Goal: Task Accomplishment & Management: Use online tool/utility

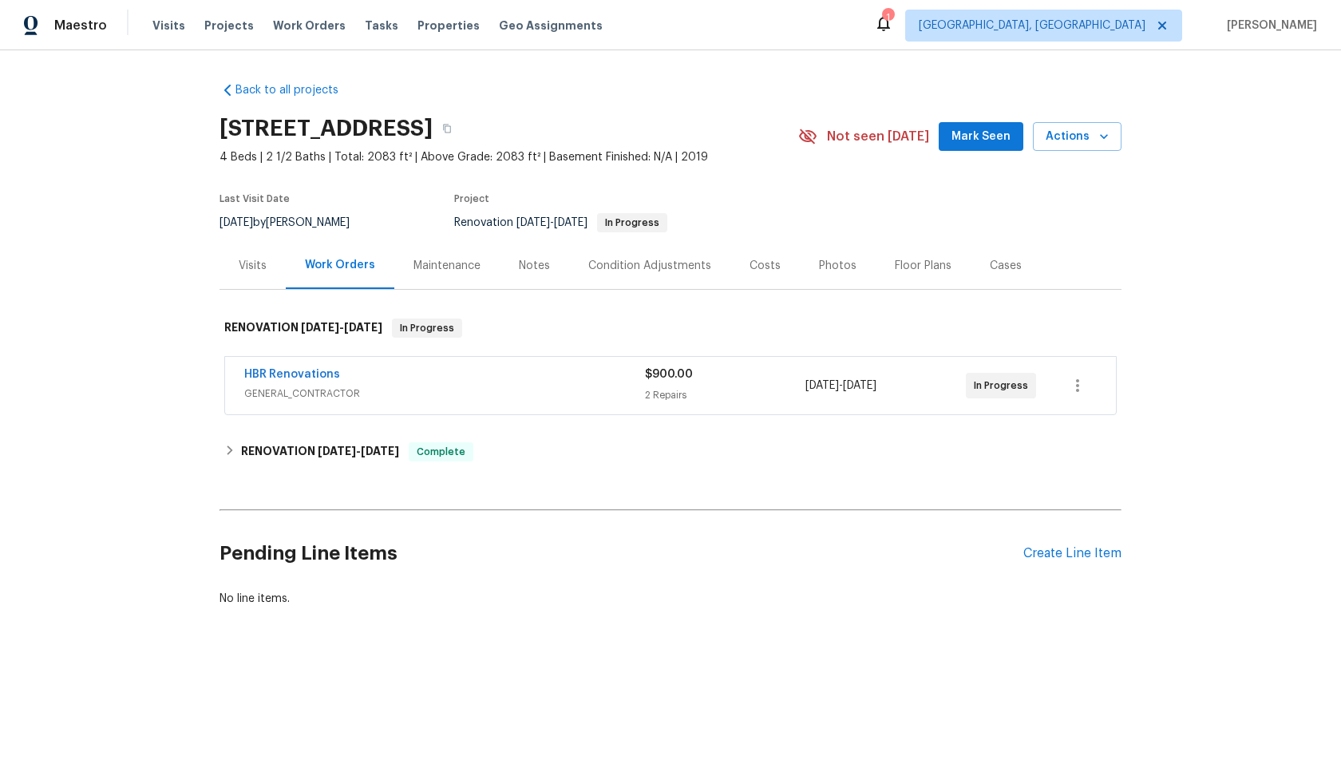
click at [528, 384] on div "HBR Renovations" at bounding box center [444, 375] width 401 height 19
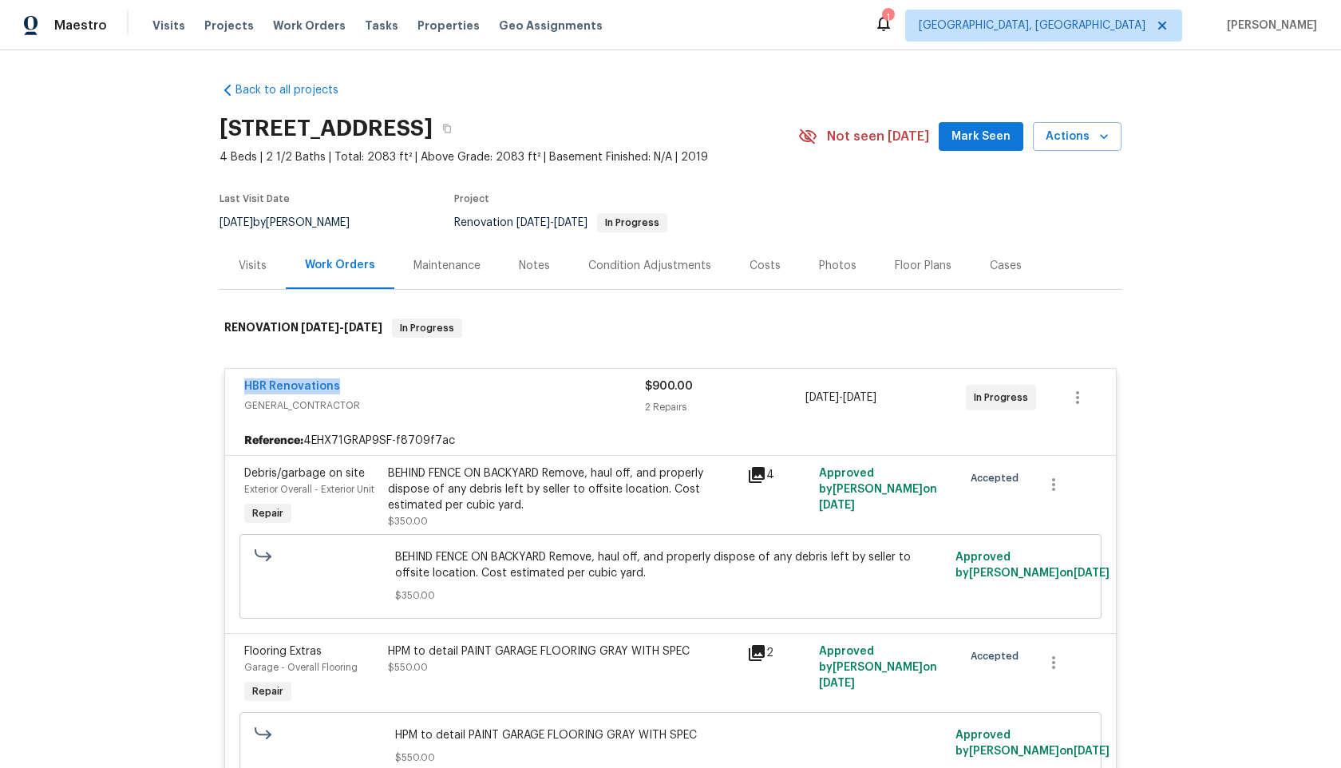
drag, startPoint x: 341, startPoint y: 386, endPoint x: 203, endPoint y: 383, distance: 138.1
click at [203, 384] on div "Back to all projects 132 Highland Dr, Rockmart, GA 30153 4 Beds | 2 1/2 Baths |…" at bounding box center [670, 409] width 1341 height 718
copy link "HBR Renovations"
click at [520, 401] on span "GENERAL_CONTRACTOR" at bounding box center [444, 406] width 401 height 16
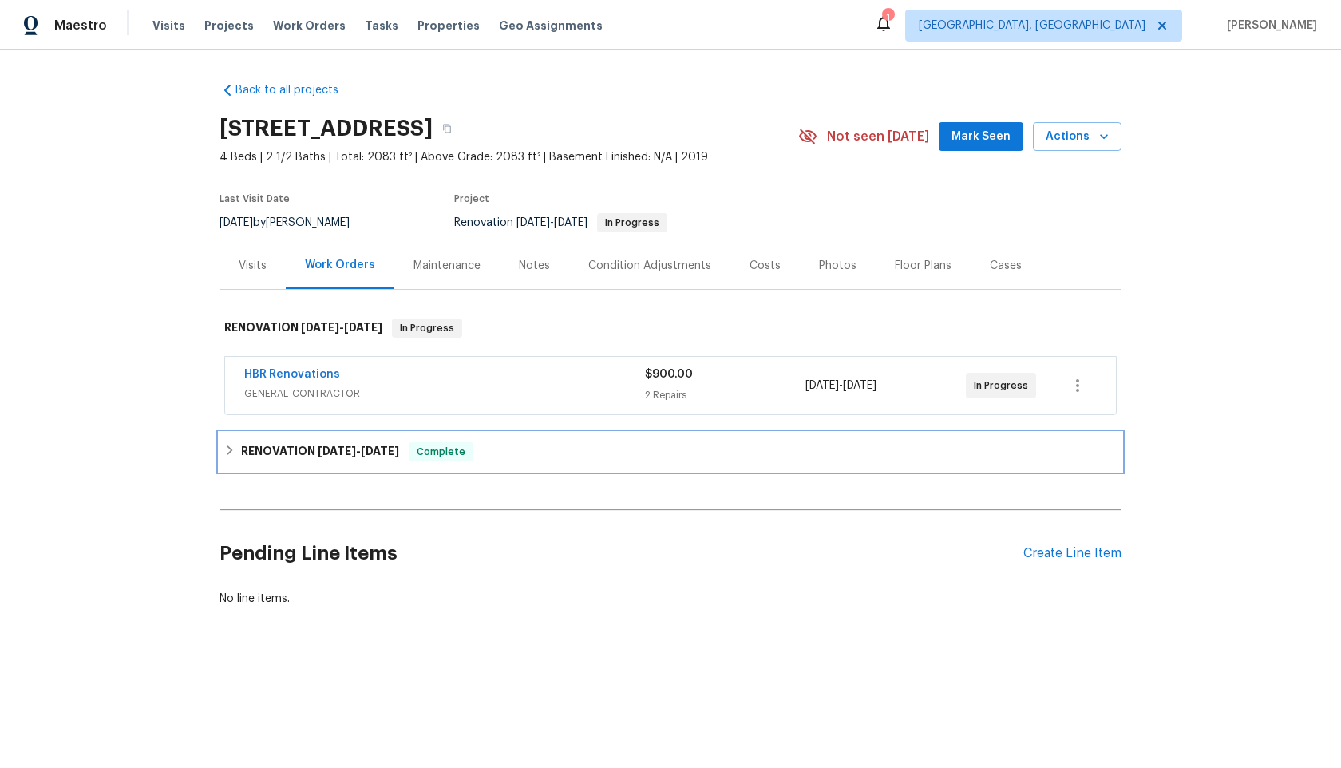
click at [283, 448] on h6 "RENOVATION 9/15/25 - 9/23/25" at bounding box center [320, 451] width 158 height 19
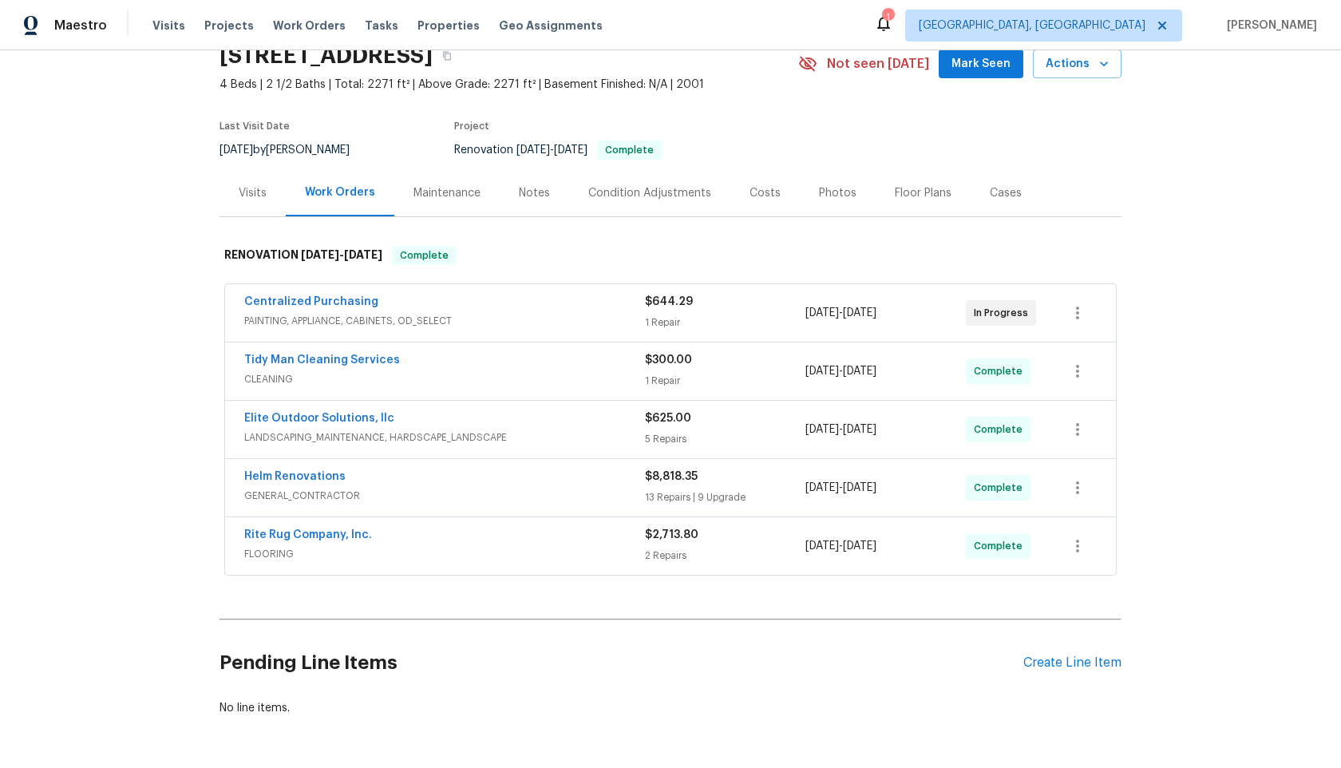
scroll to position [129, 0]
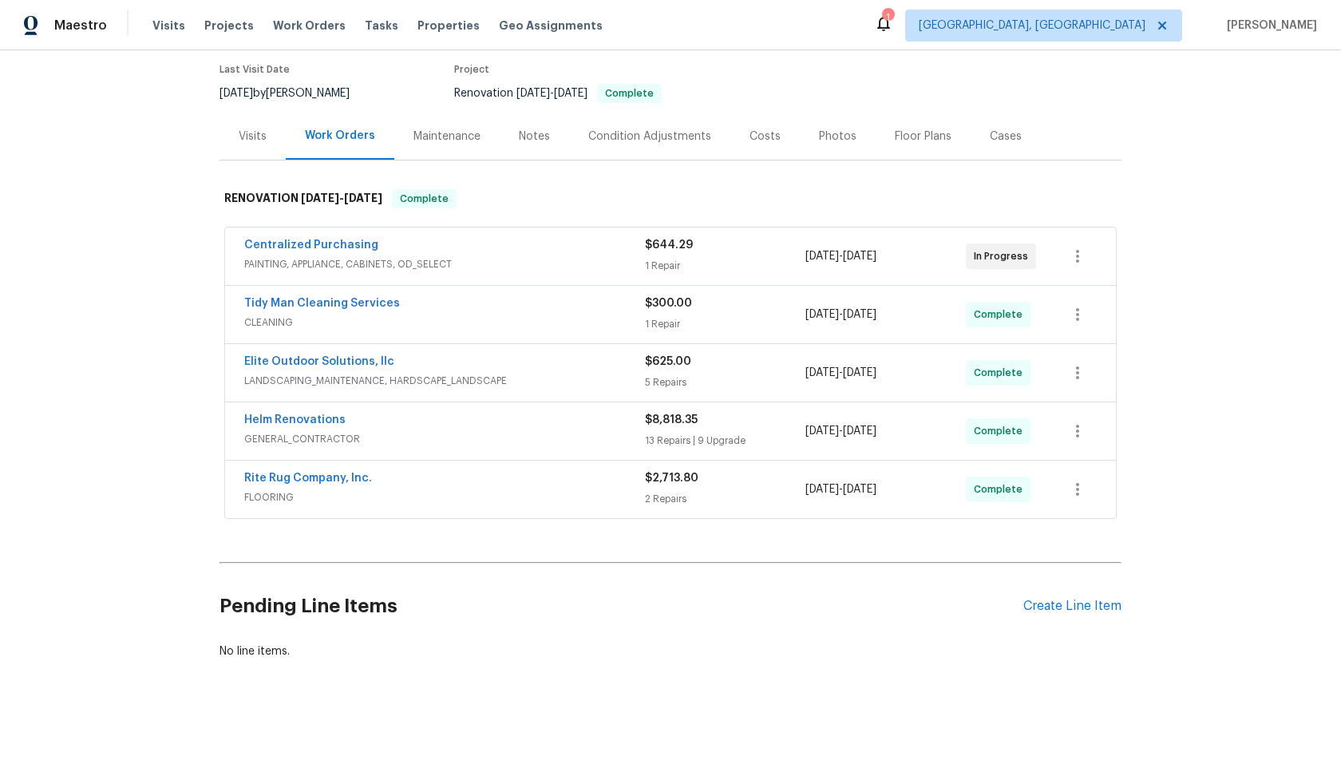
drag, startPoint x: 374, startPoint y: 246, endPoint x: 378, endPoint y: 255, distance: 9.6
click at [378, 255] on div "Centralized Purchasing" at bounding box center [444, 246] width 401 height 19
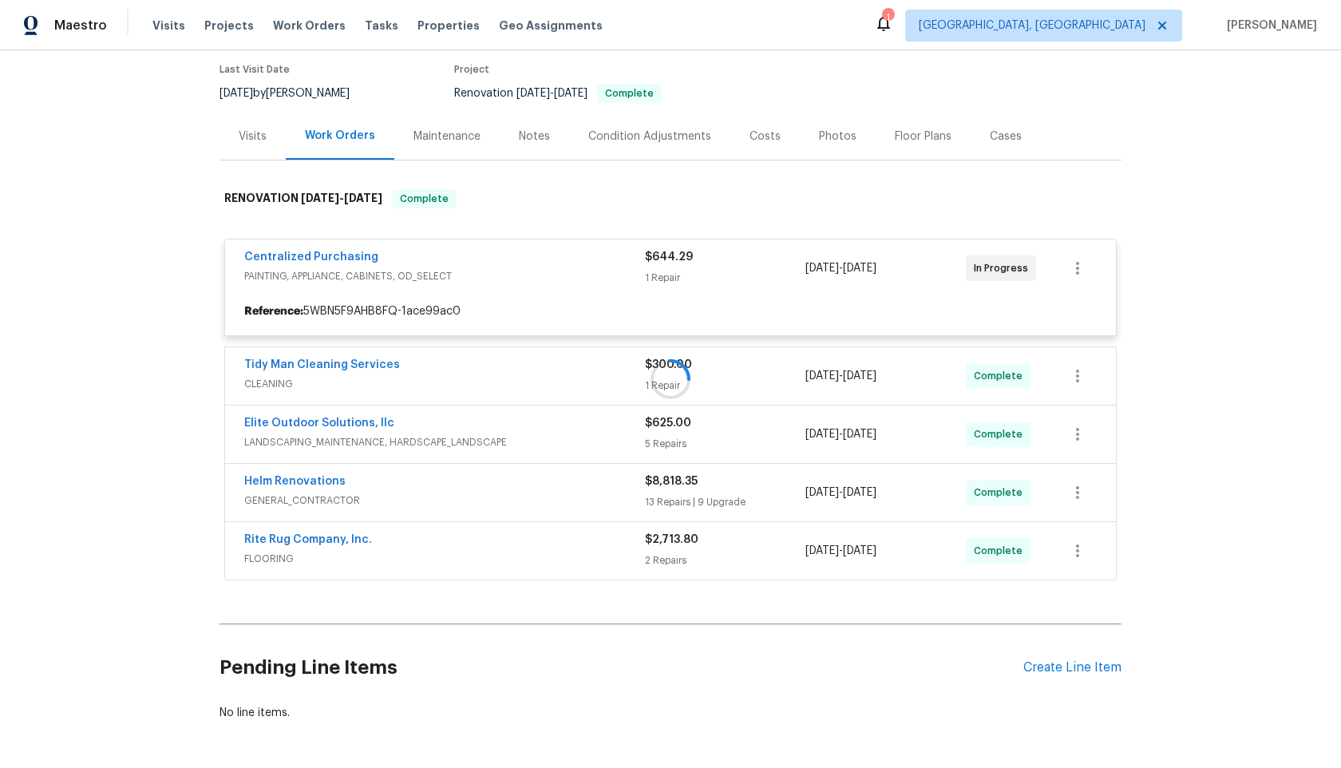
click at [420, 256] on div at bounding box center [671, 379] width 902 height 412
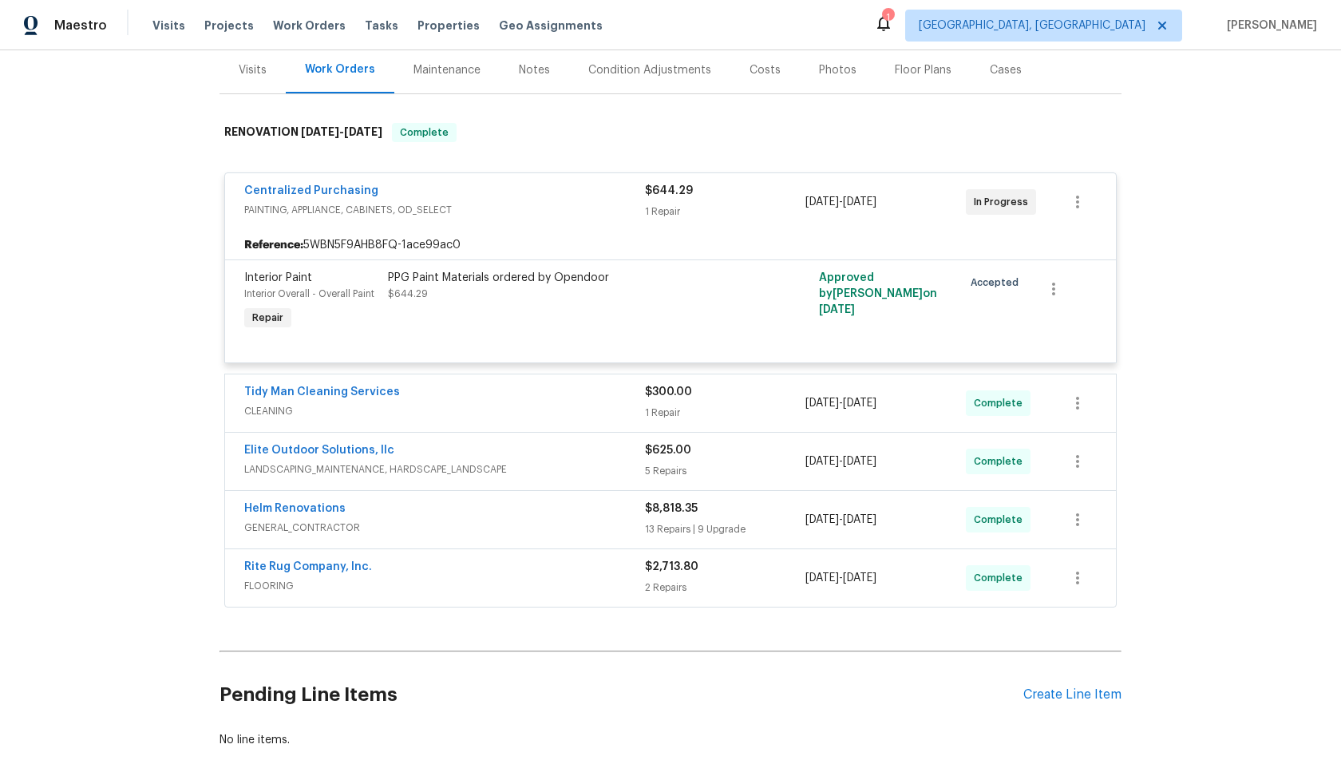
click at [536, 209] on span "PAINTING, APPLIANCE, CABINETS, OD_SELECT" at bounding box center [444, 210] width 401 height 16
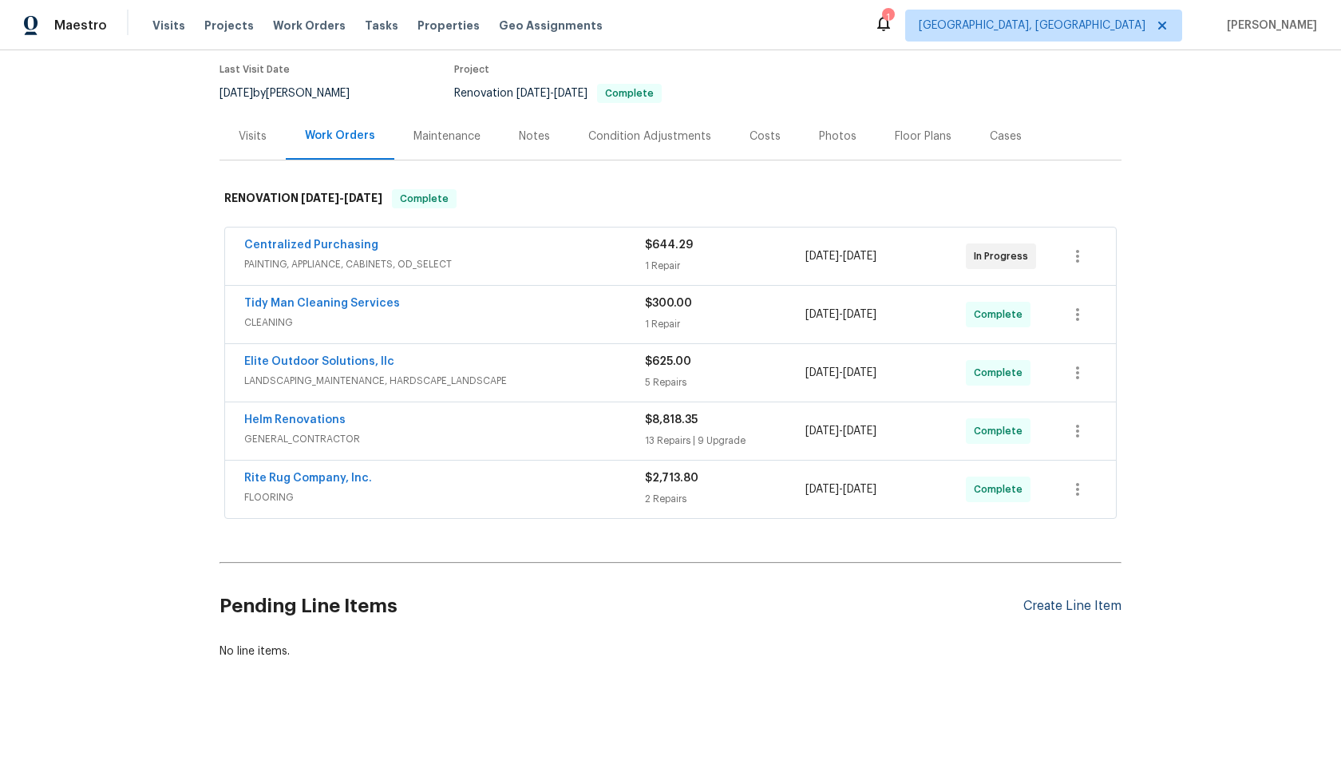
click at [1065, 603] on div "Create Line Item" at bounding box center [1072, 606] width 98 height 15
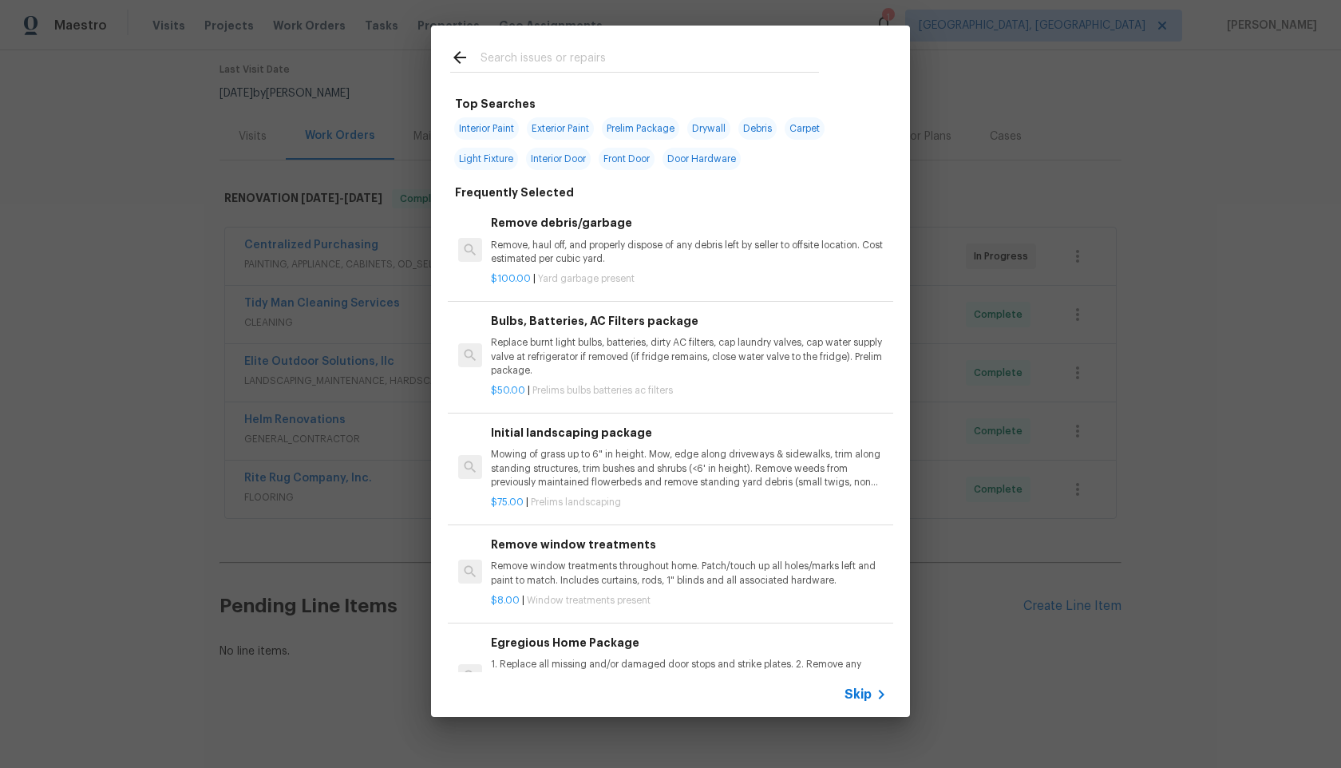
click at [872, 696] on icon at bounding box center [881, 694] width 19 height 19
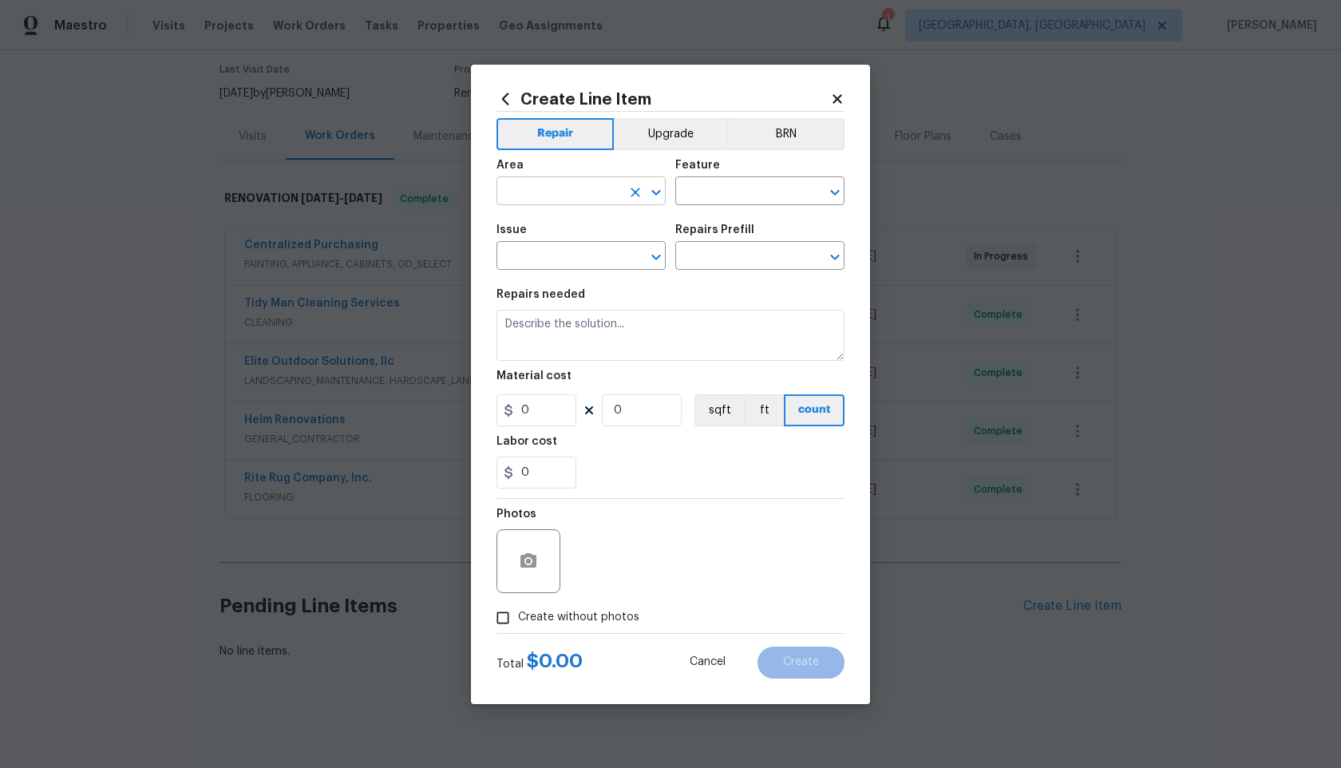
click at [557, 198] on input "text" at bounding box center [558, 192] width 125 height 25
click at [556, 256] on li "Interior Overall" at bounding box center [580, 254] width 169 height 26
type input "Interior Overall"
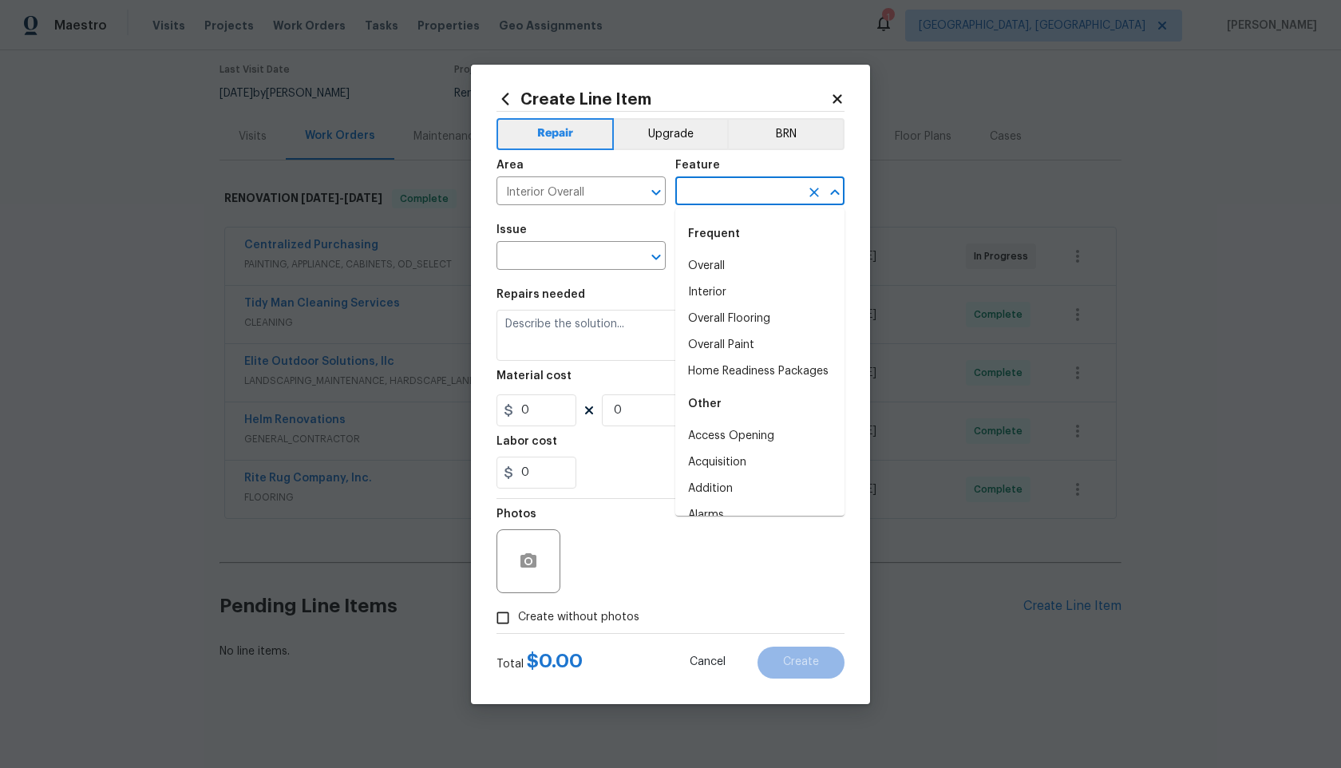
click at [694, 191] on input "text" at bounding box center [737, 192] width 125 height 25
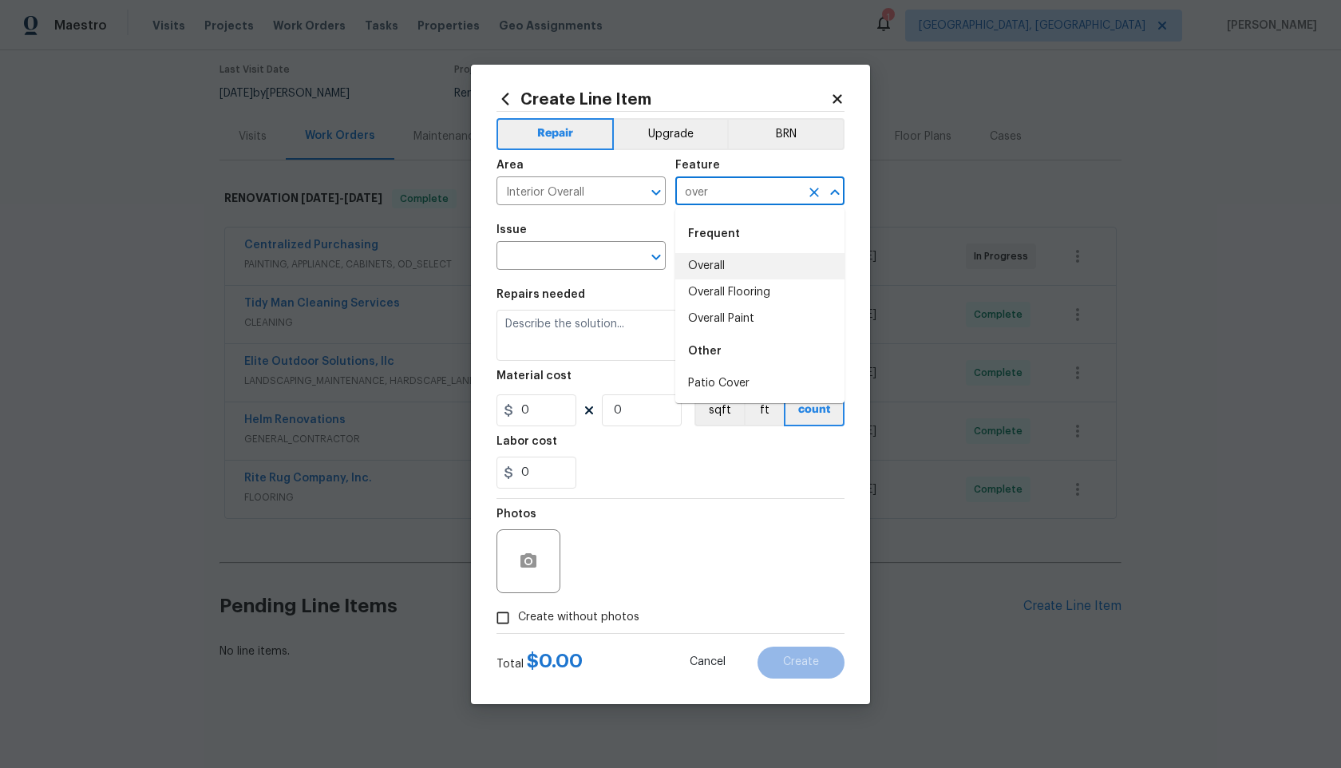
click at [705, 259] on li "Overall" at bounding box center [759, 266] width 169 height 26
type input "Overall"
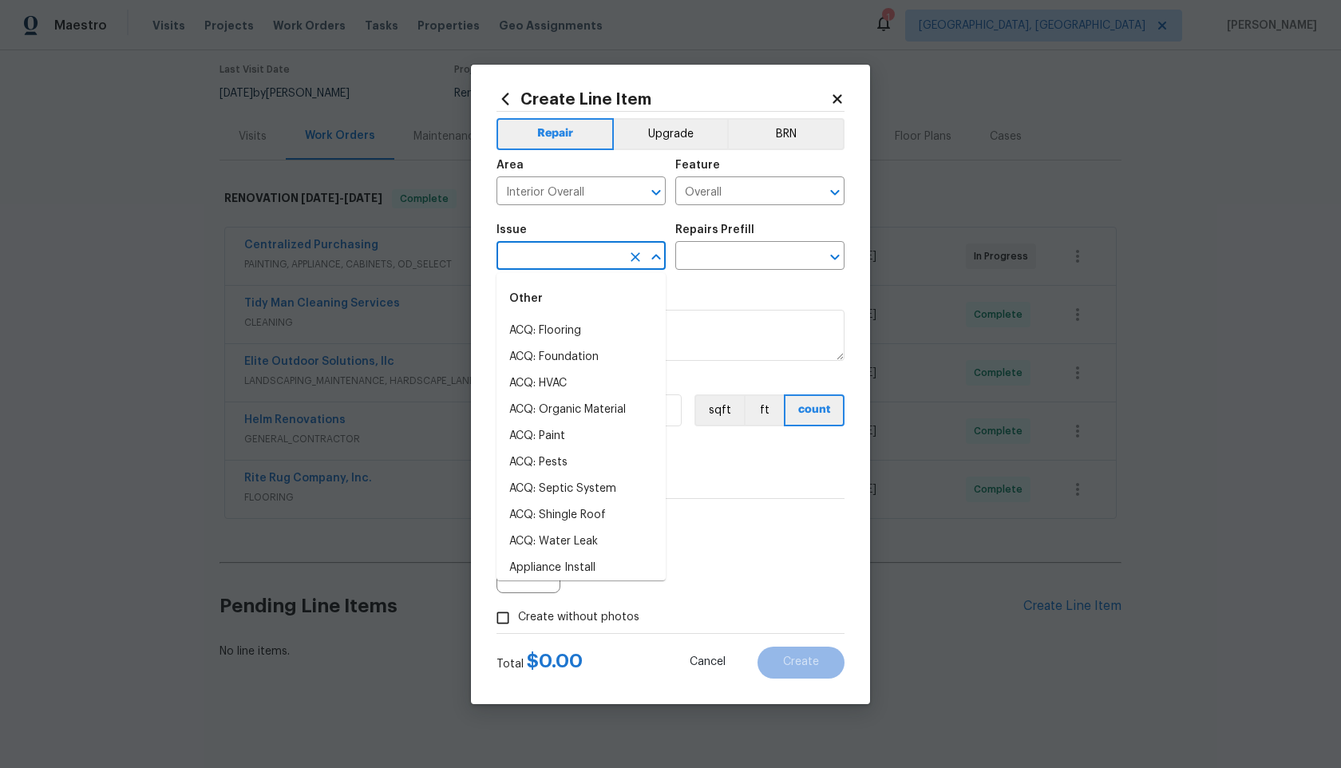
click at [572, 257] on input "text" at bounding box center [558, 257] width 125 height 25
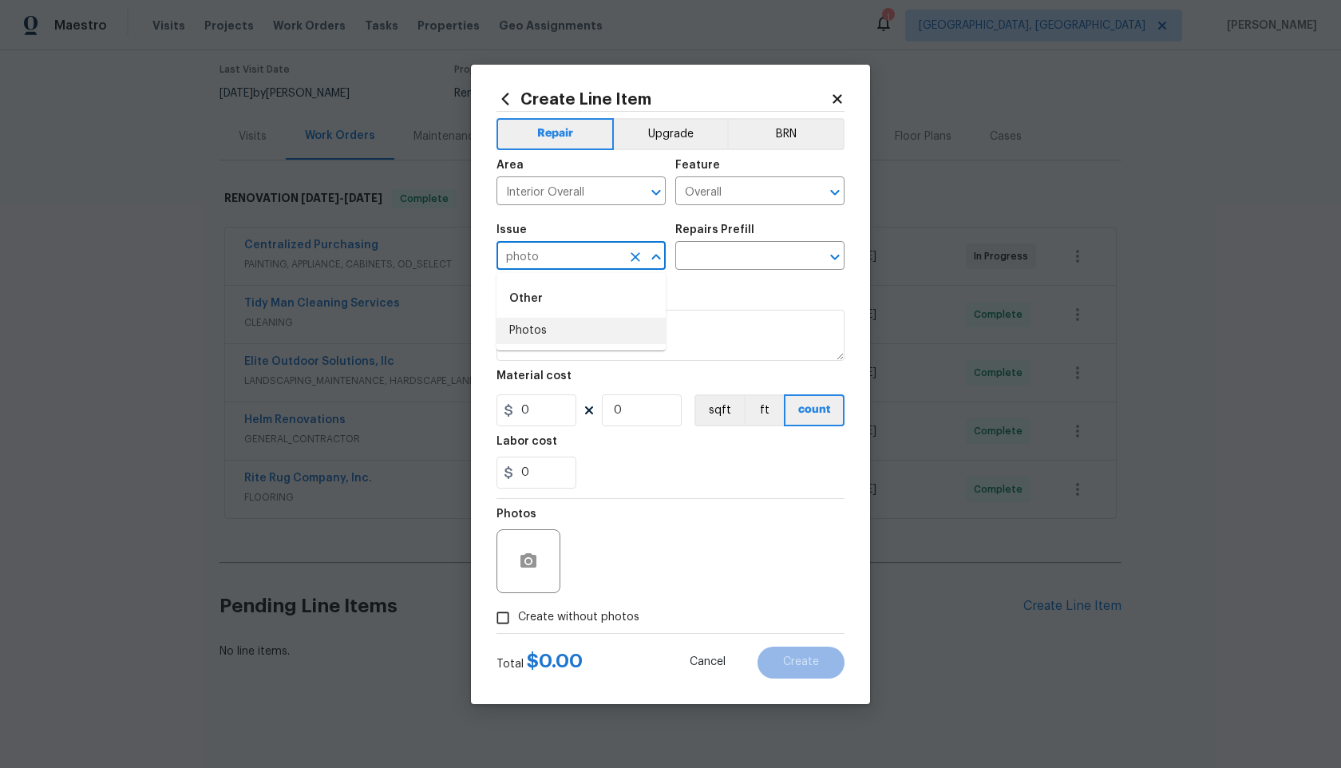
click at [556, 335] on li "Photos" at bounding box center [580, 331] width 169 height 26
type input "Photos"
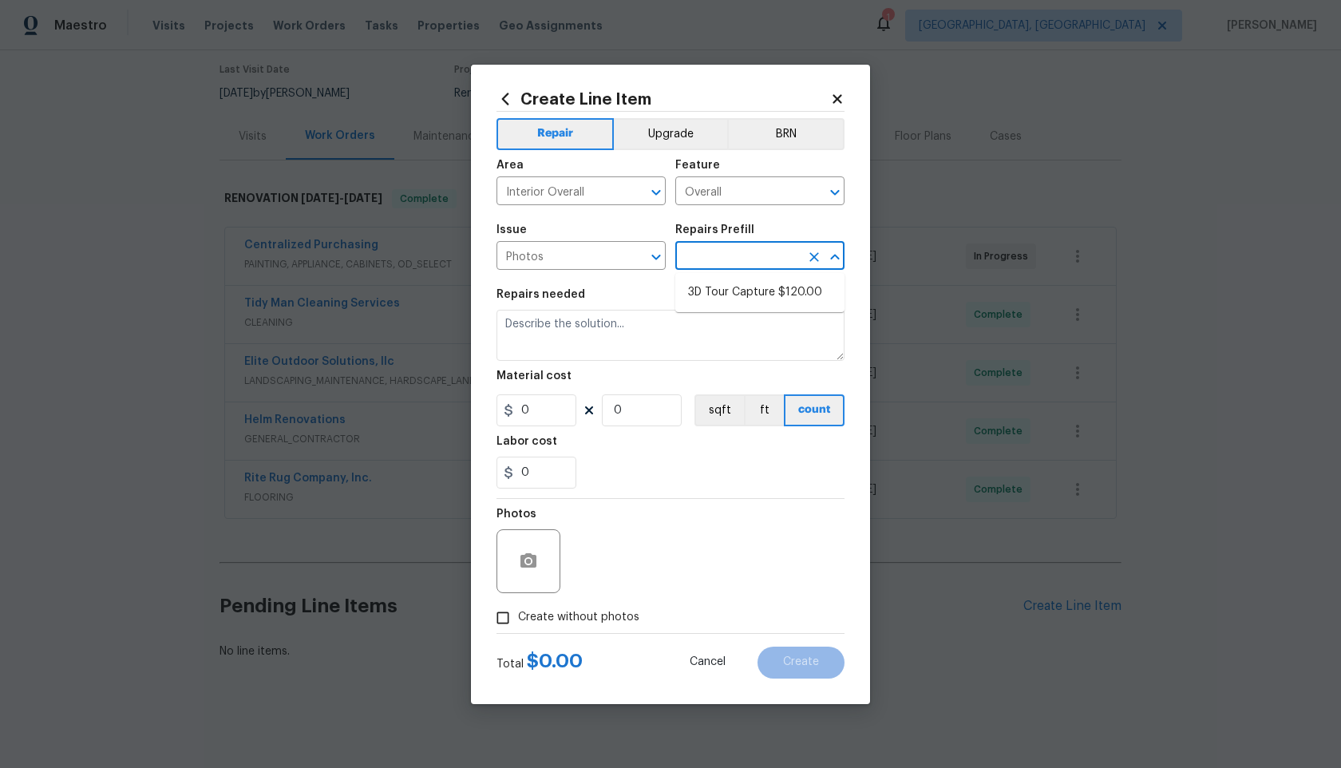
click at [707, 250] on input "text" at bounding box center [737, 257] width 125 height 25
click at [710, 289] on li "3D Tour Capture $120.00" at bounding box center [759, 292] width 169 height 26
type input "3D Tour Capture $120.00"
type textarea "Capture 3D tour of home"
type input "1"
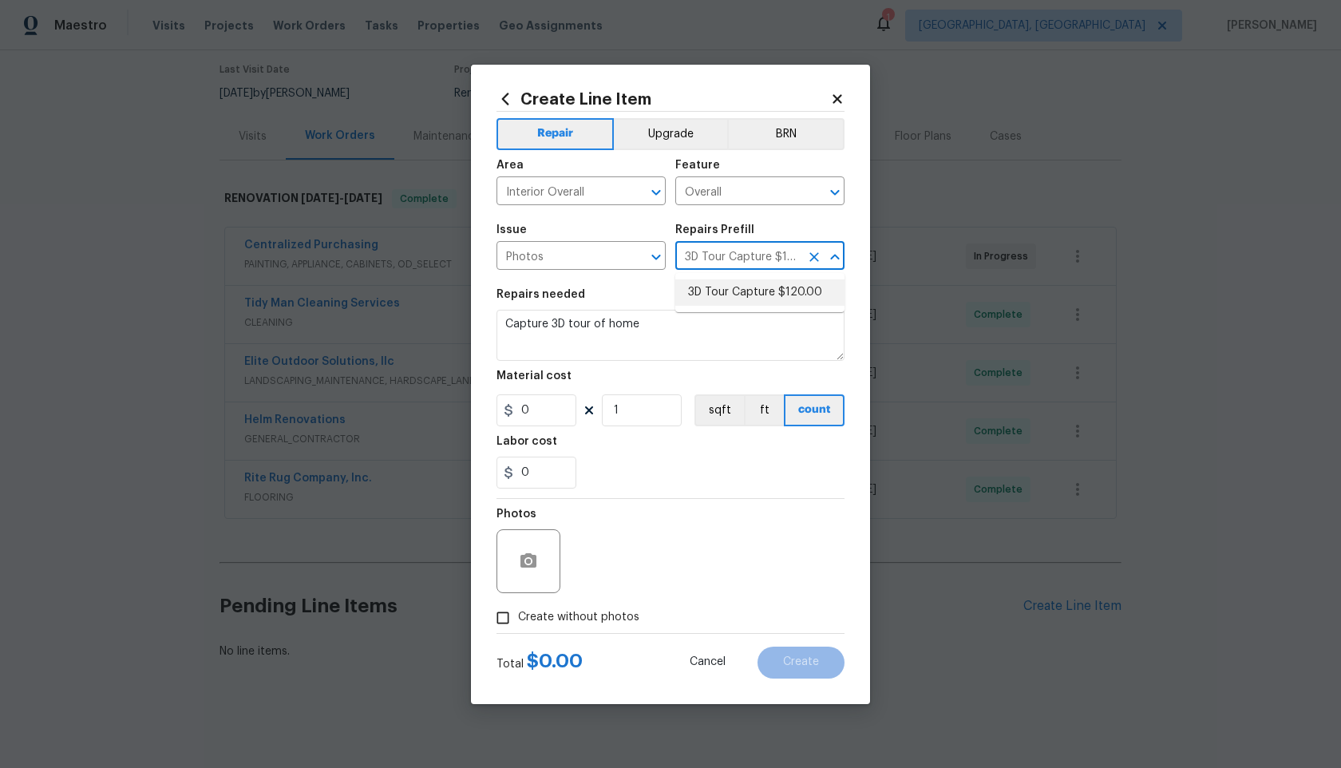
type input "120"
click at [506, 624] on input "Create without photos" at bounding box center [503, 618] width 30 height 30
checkbox input "true"
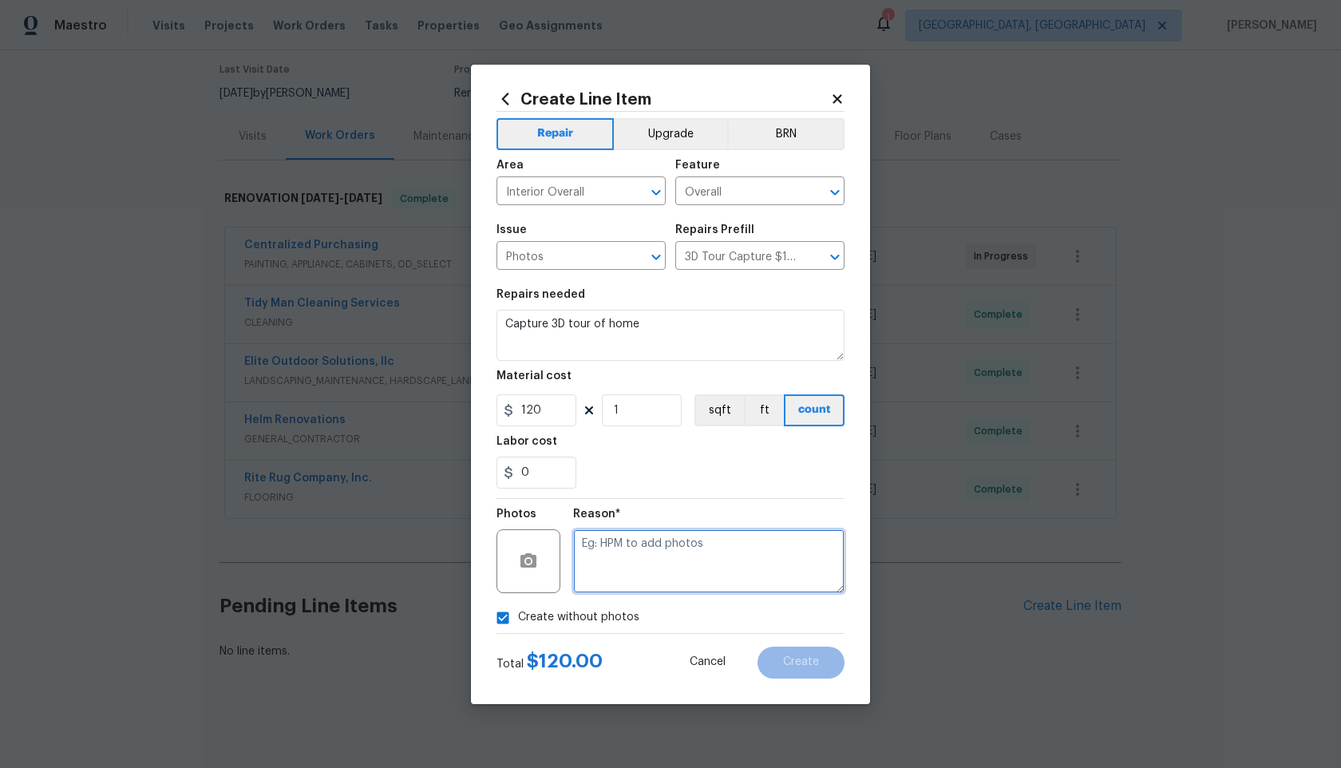
click at [656, 555] on textarea at bounding box center [708, 561] width 271 height 64
type textarea "."
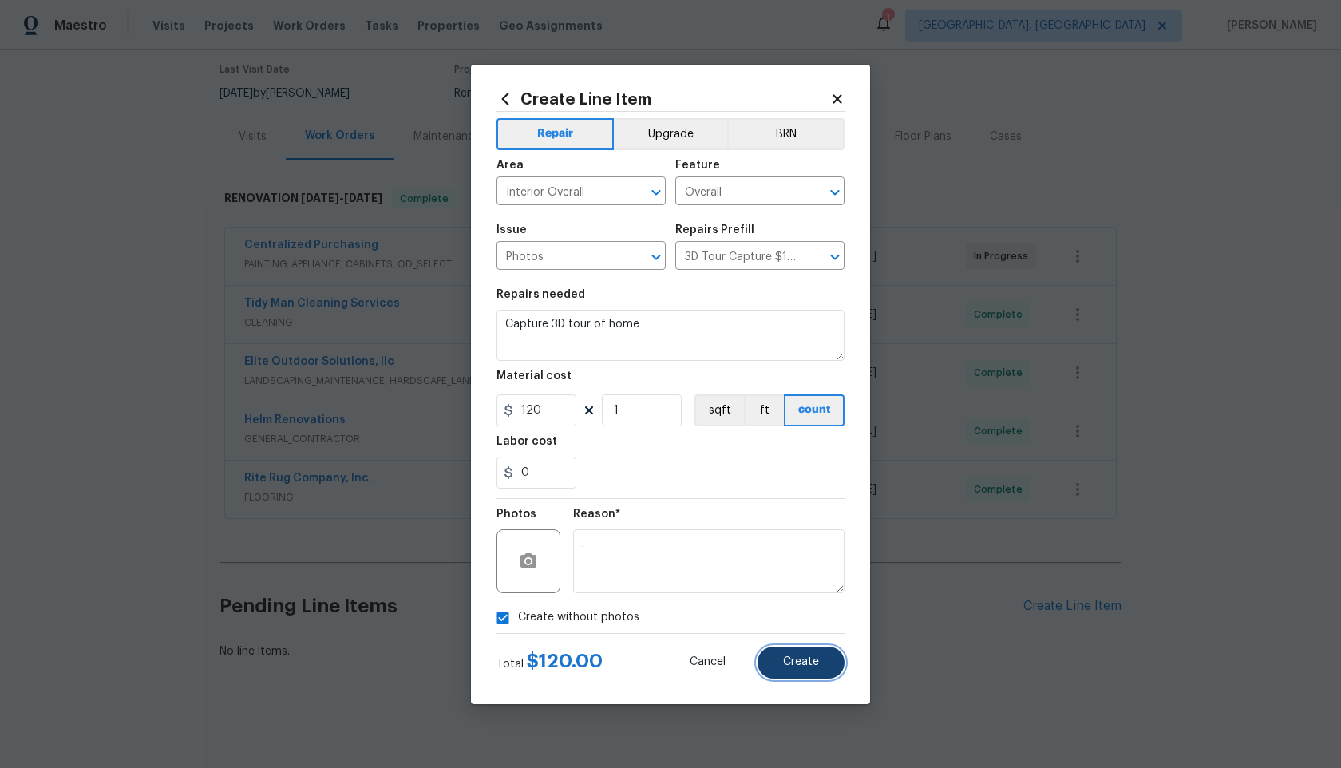
click at [815, 664] on span "Create" at bounding box center [801, 662] width 36 height 12
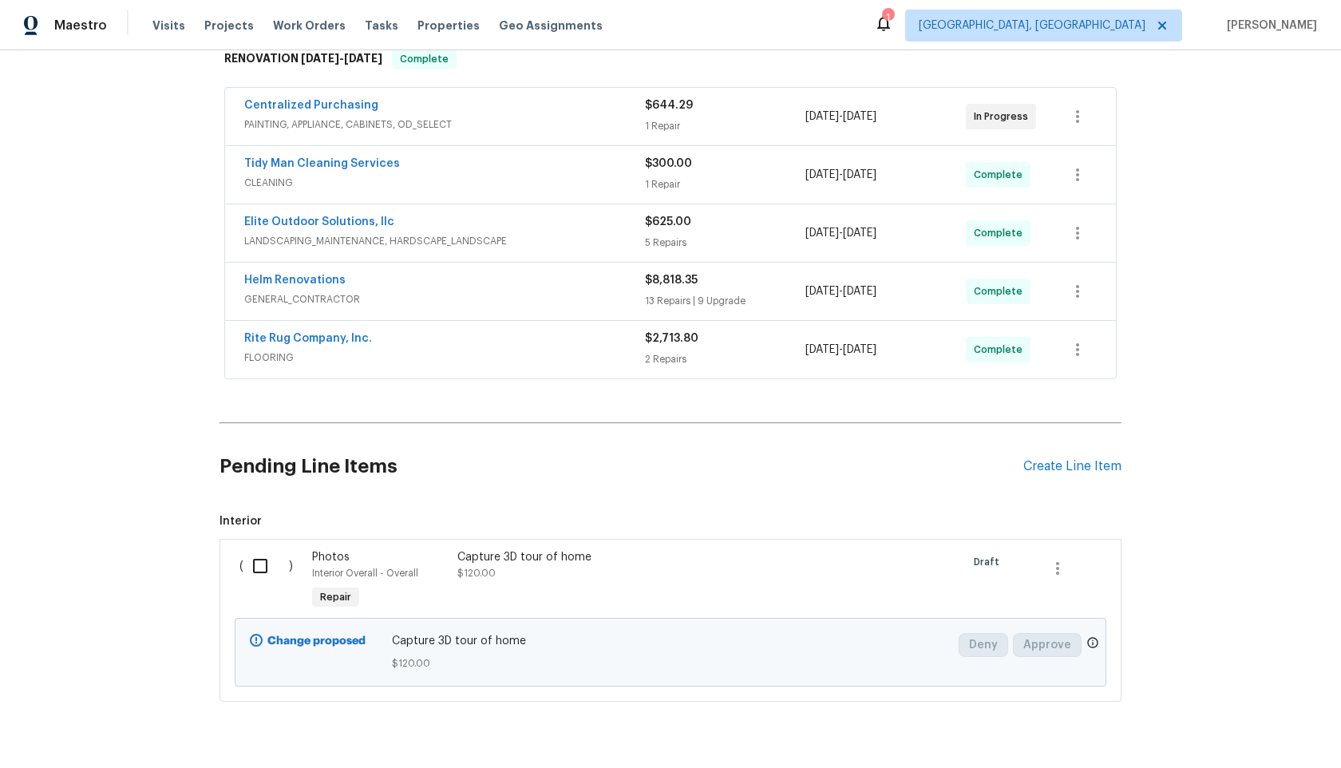
scroll to position [311, 0]
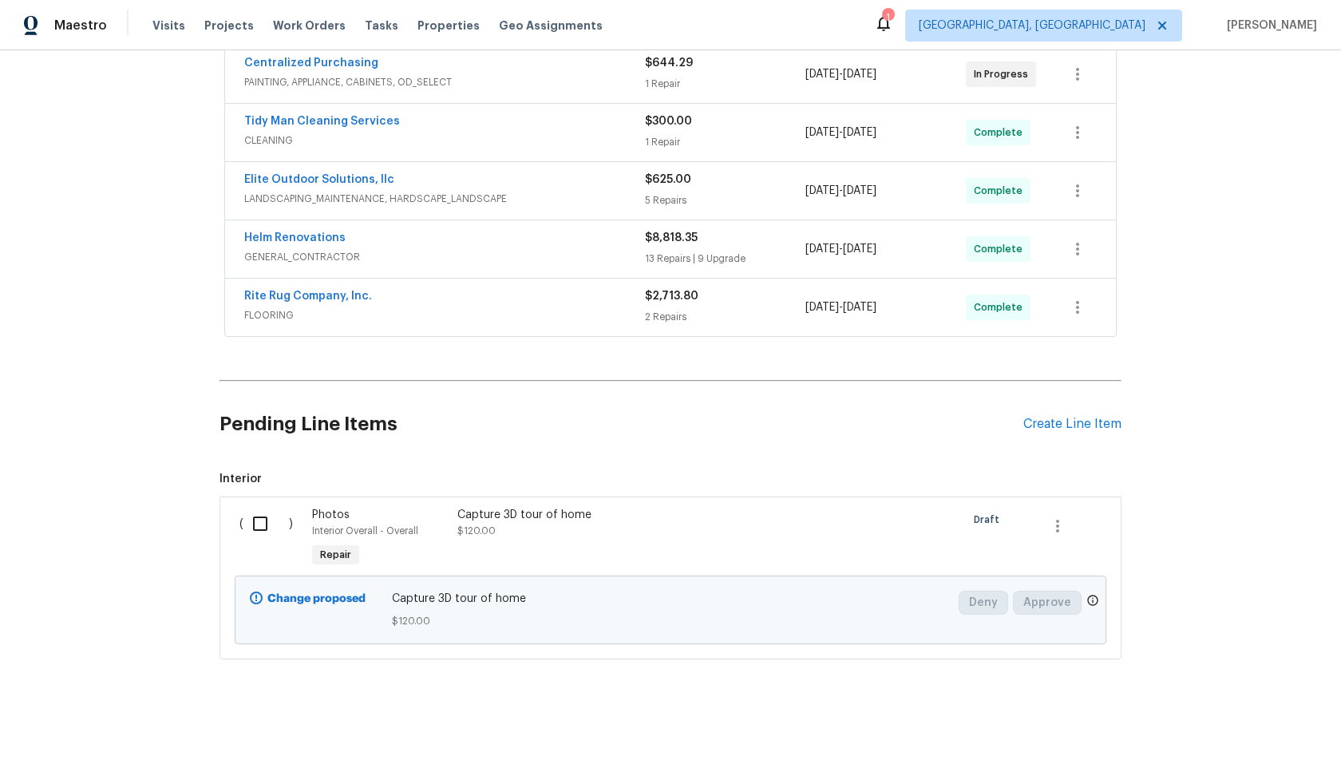
click at [255, 525] on input "checkbox" at bounding box center [265, 524] width 45 height 34
checkbox input "true"
click at [1263, 734] on span "Create Work Order" at bounding box center [1250, 728] width 106 height 20
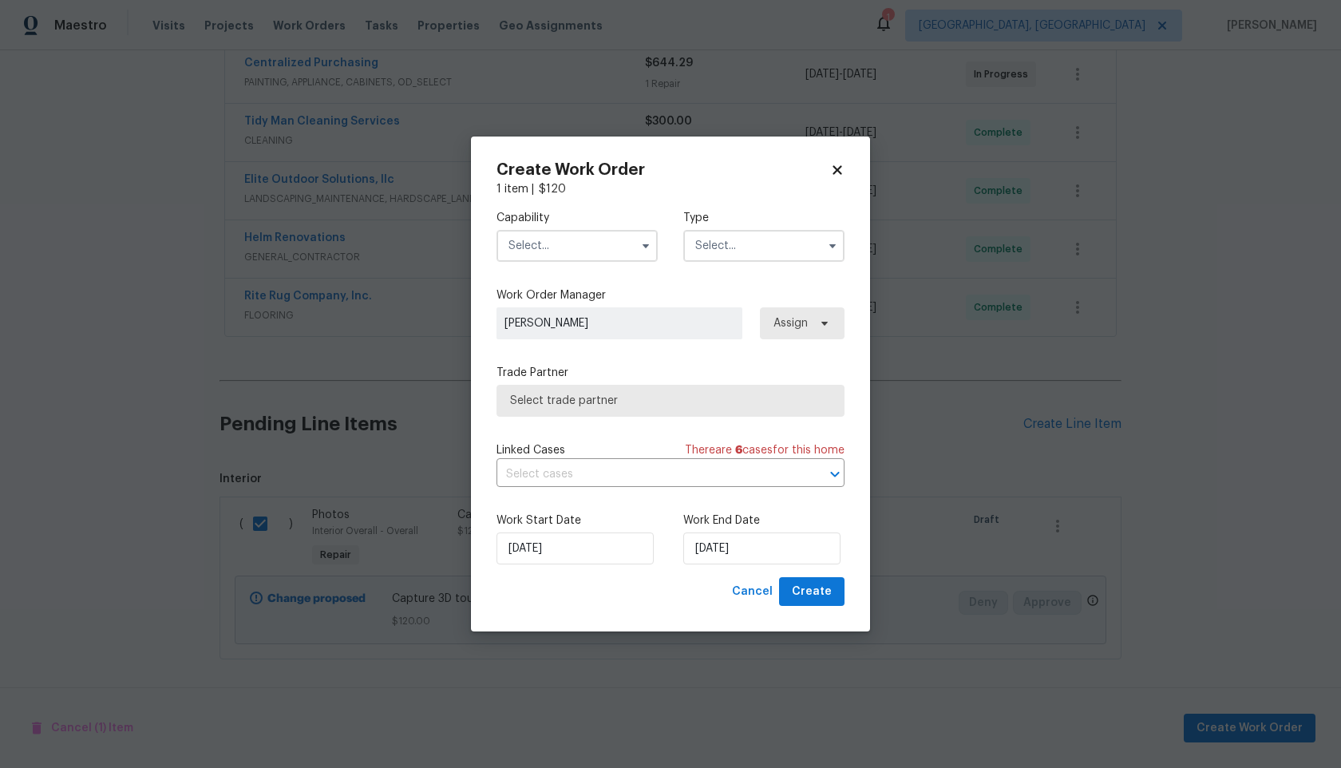
click at [564, 234] on input "text" at bounding box center [576, 246] width 161 height 32
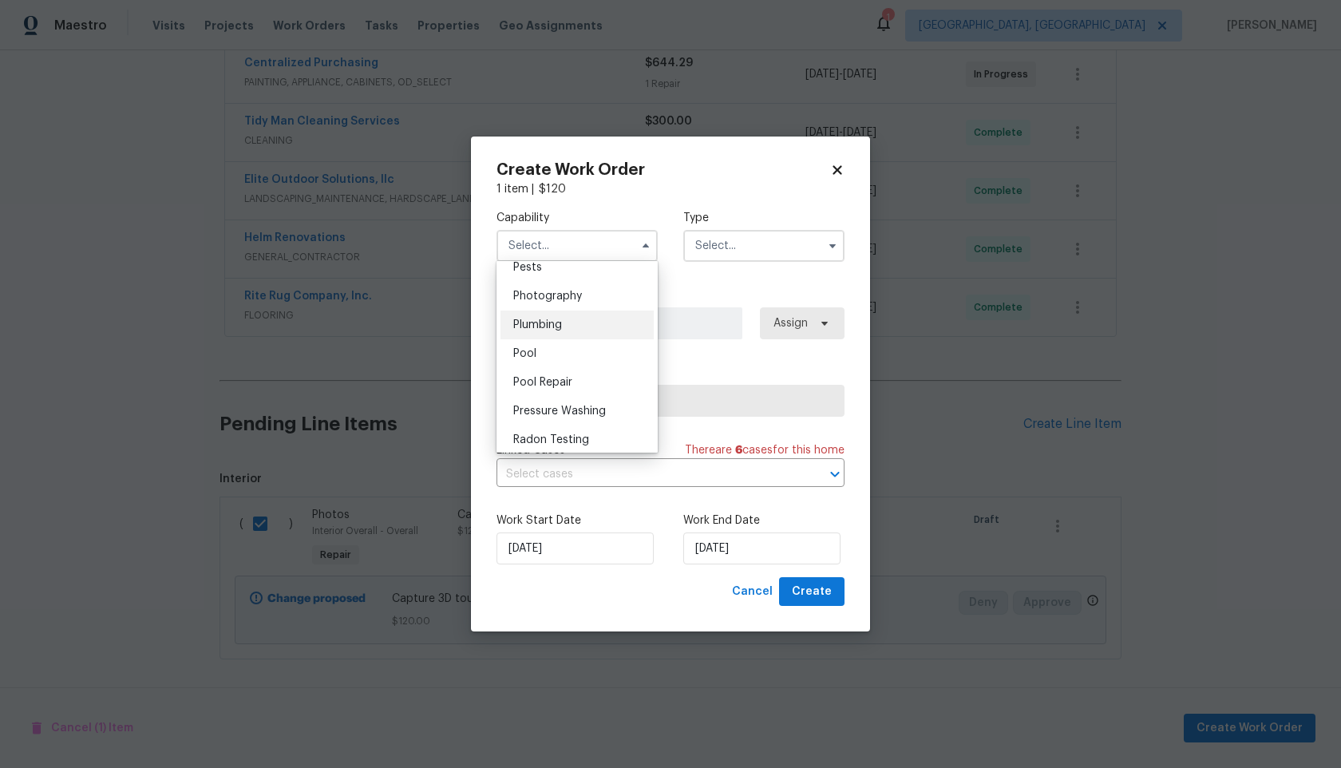
scroll to position [1383, 0]
click at [560, 290] on span "Photography" at bounding box center [547, 295] width 69 height 11
type input "Photography"
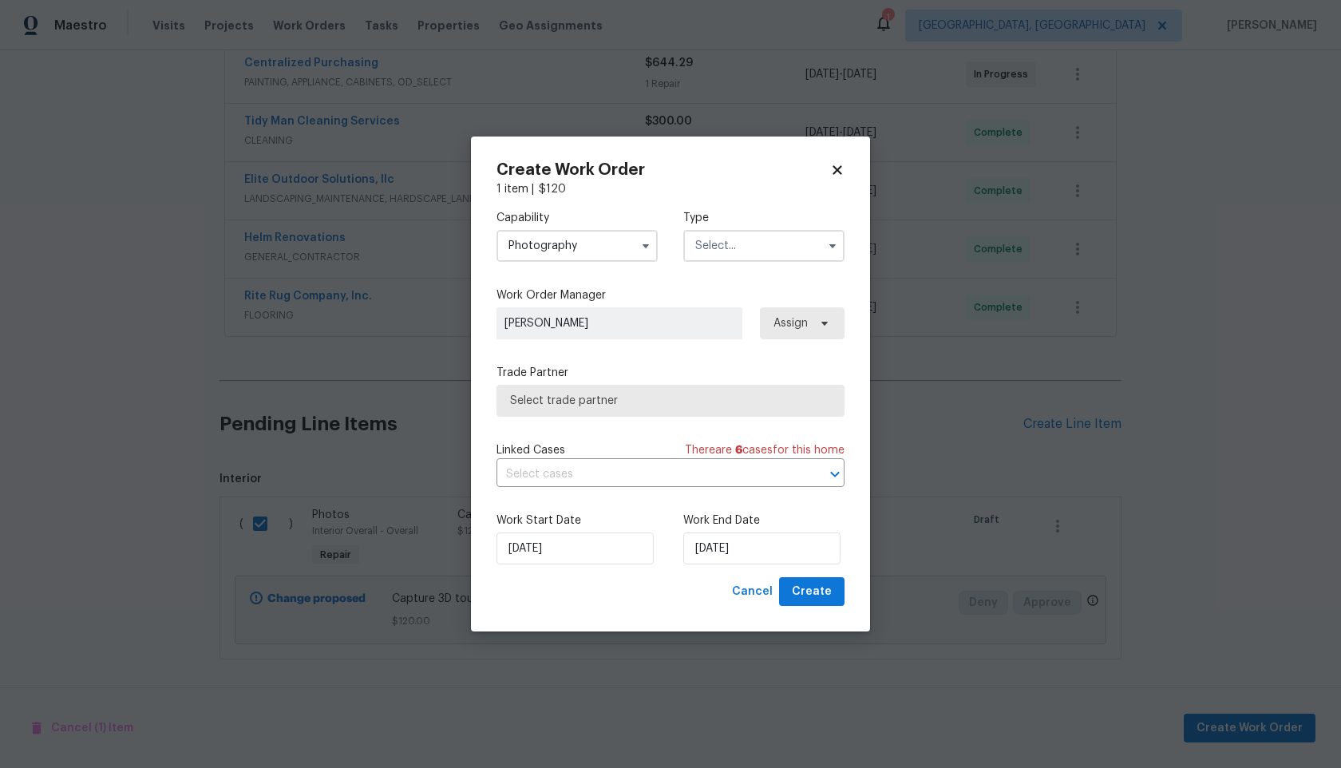
click at [715, 251] on input "text" at bounding box center [763, 246] width 161 height 32
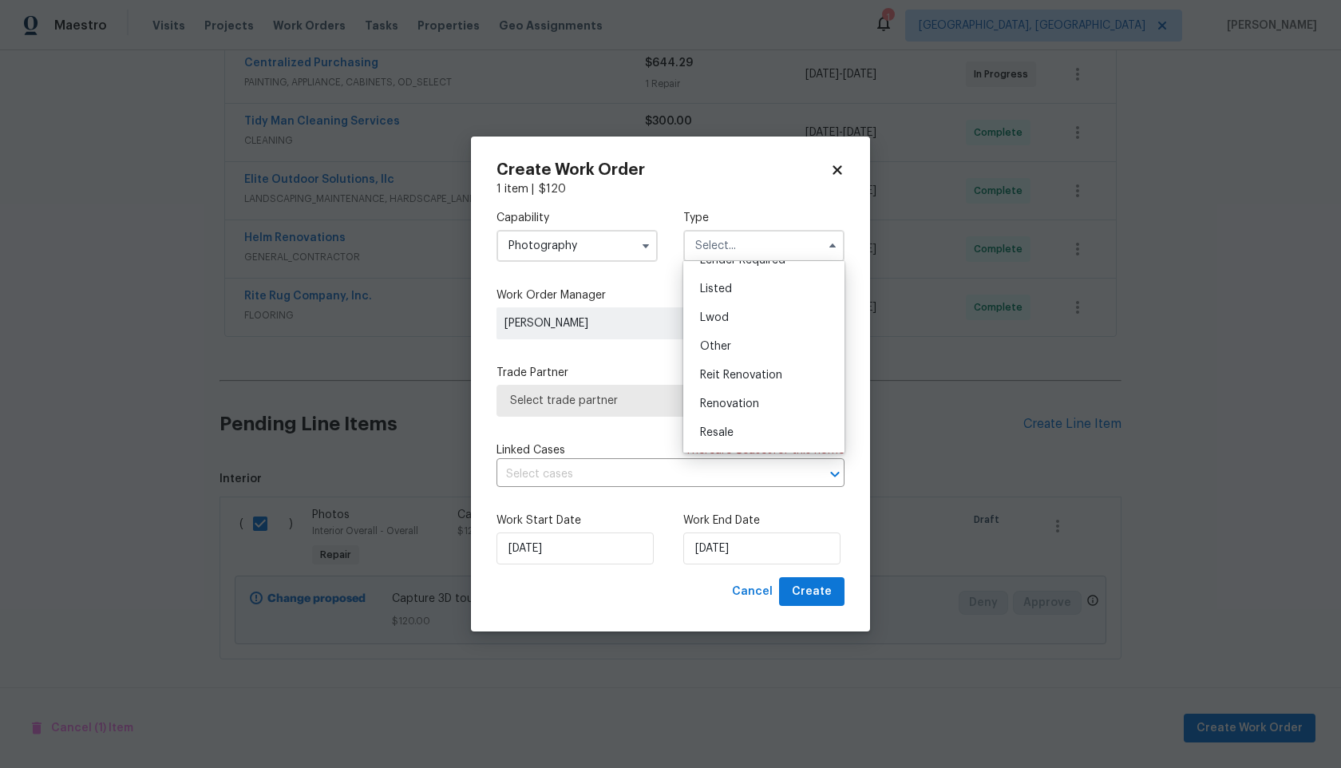
scroll to position [130, 0]
click at [720, 346] on span "Other" at bounding box center [715, 350] width 31 height 11
type input "Other"
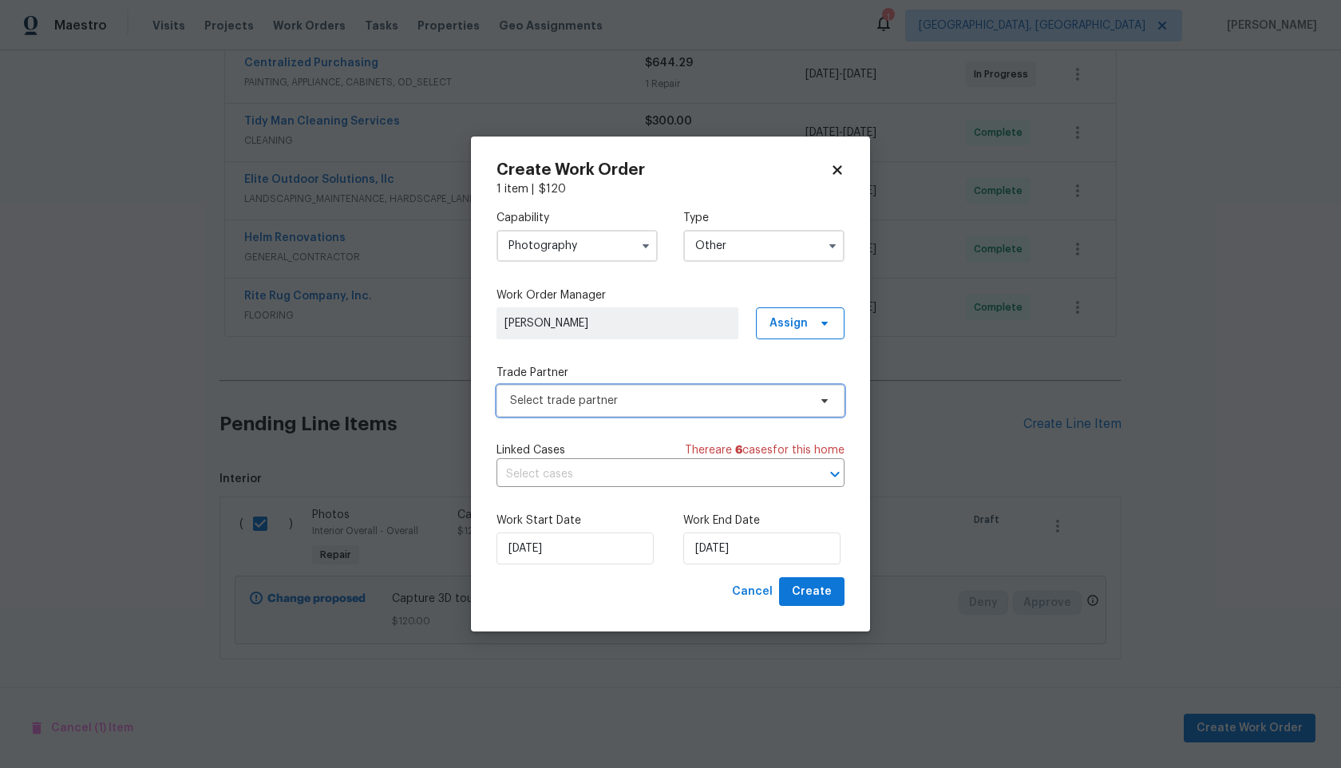
click at [624, 385] on span "Select trade partner" at bounding box center [670, 401] width 348 height 32
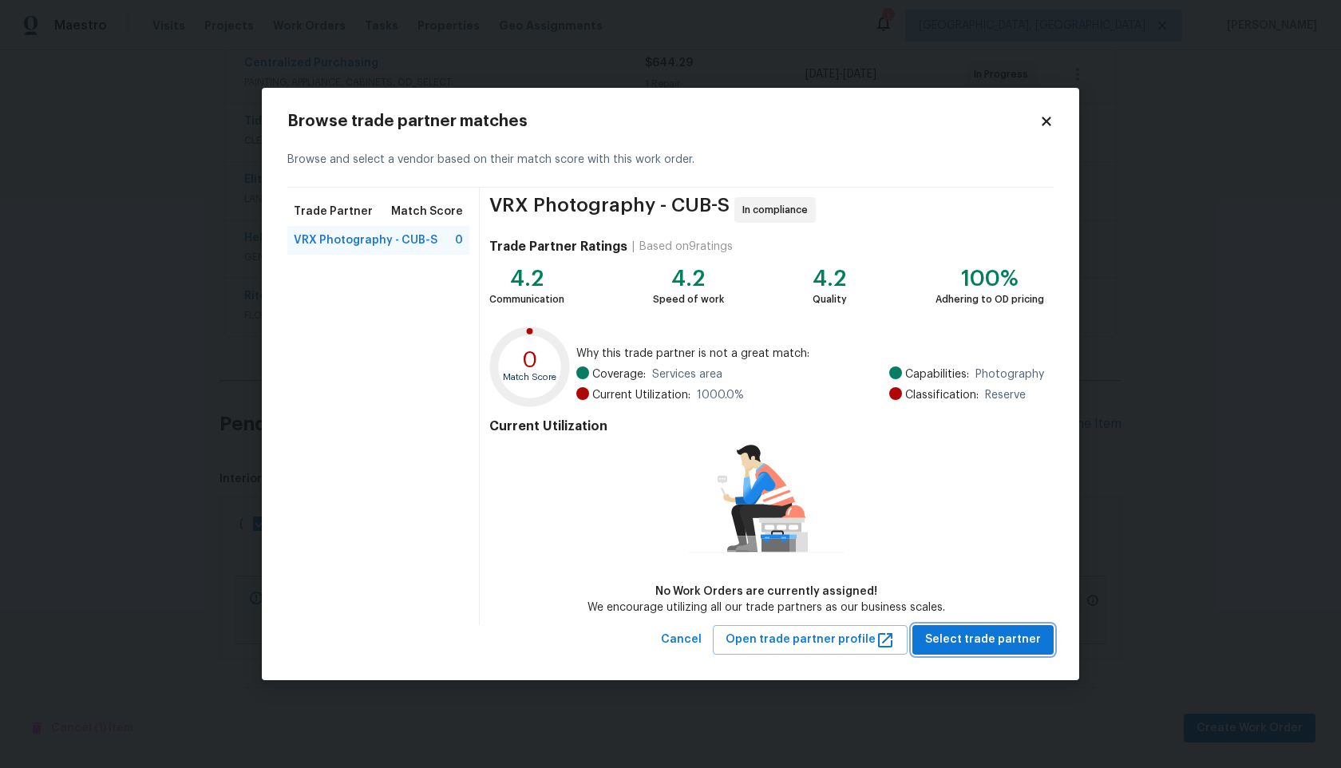
click at [984, 645] on span "Select trade partner" at bounding box center [983, 640] width 116 height 20
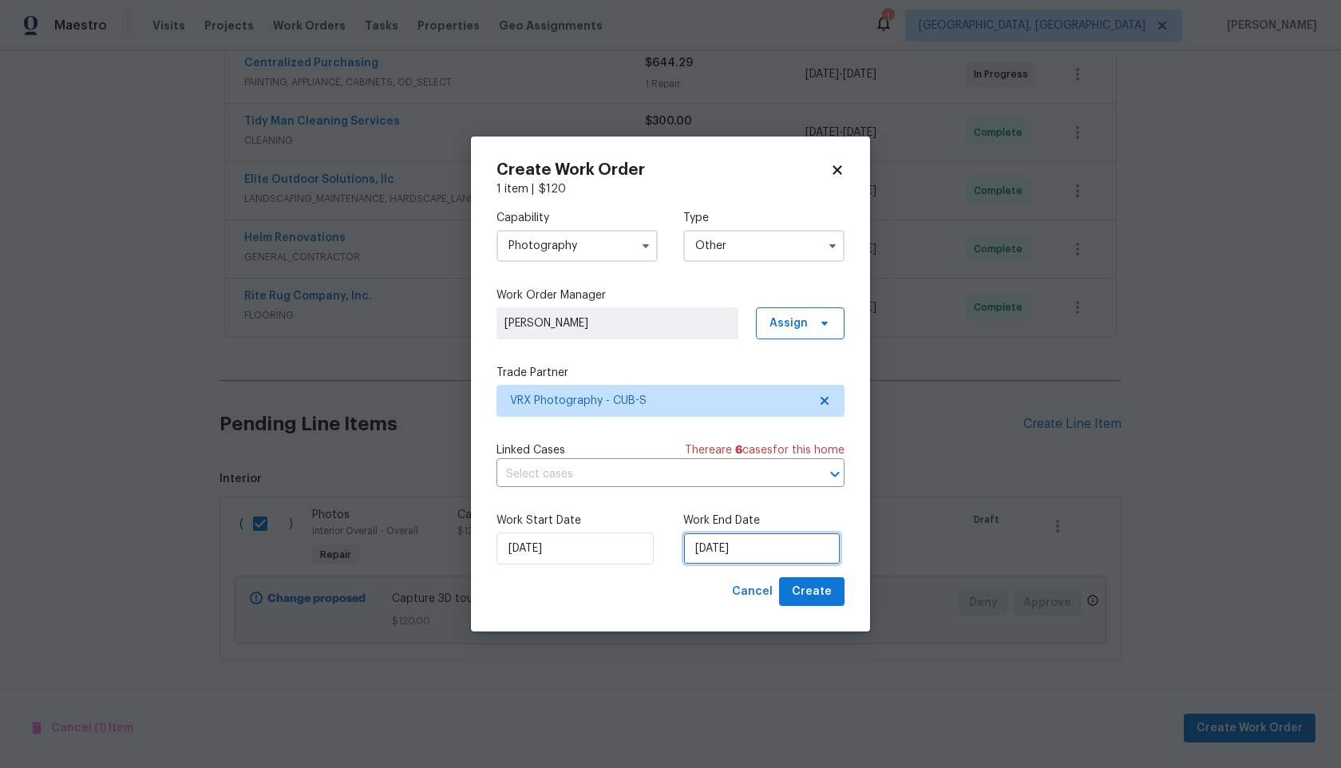
click at [745, 562] on input "25/09/2025" at bounding box center [761, 548] width 157 height 32
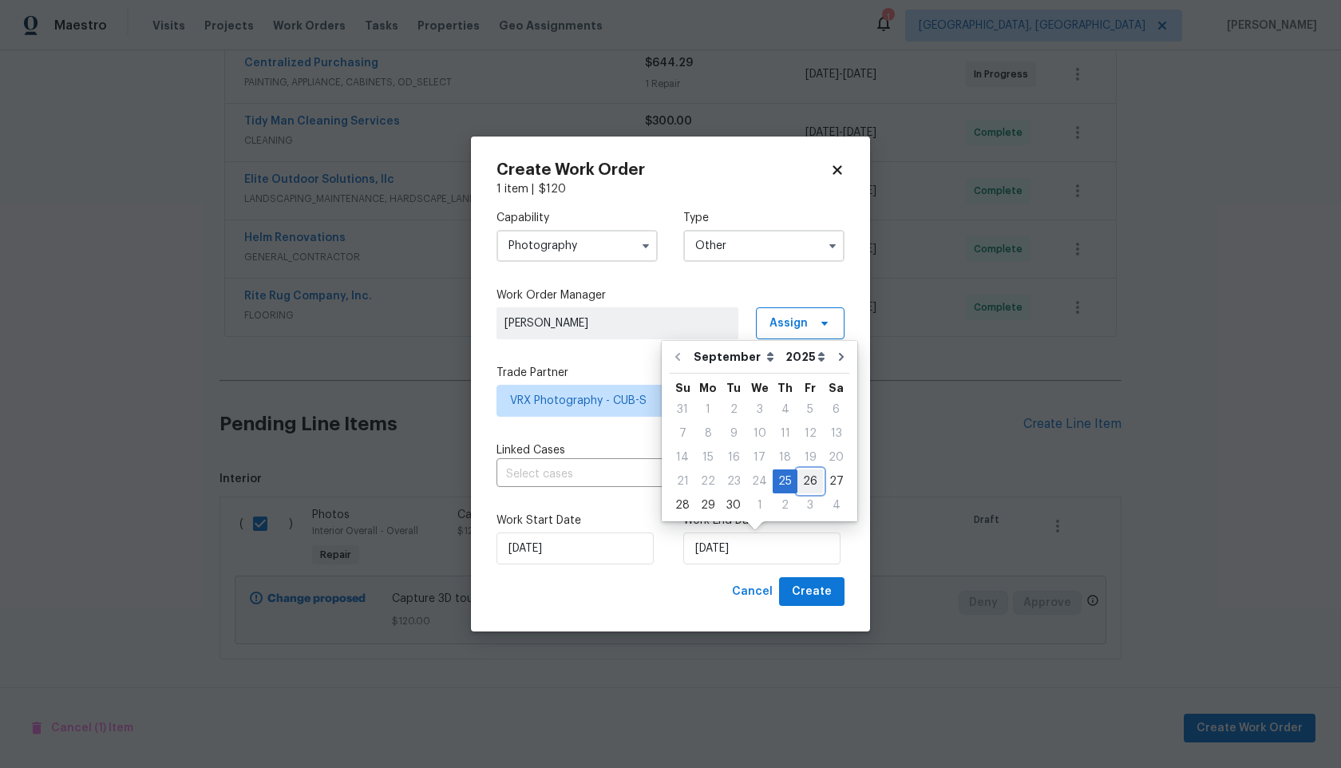
click at [805, 481] on div "26" at bounding box center [810, 481] width 26 height 22
type input "26/09/2025"
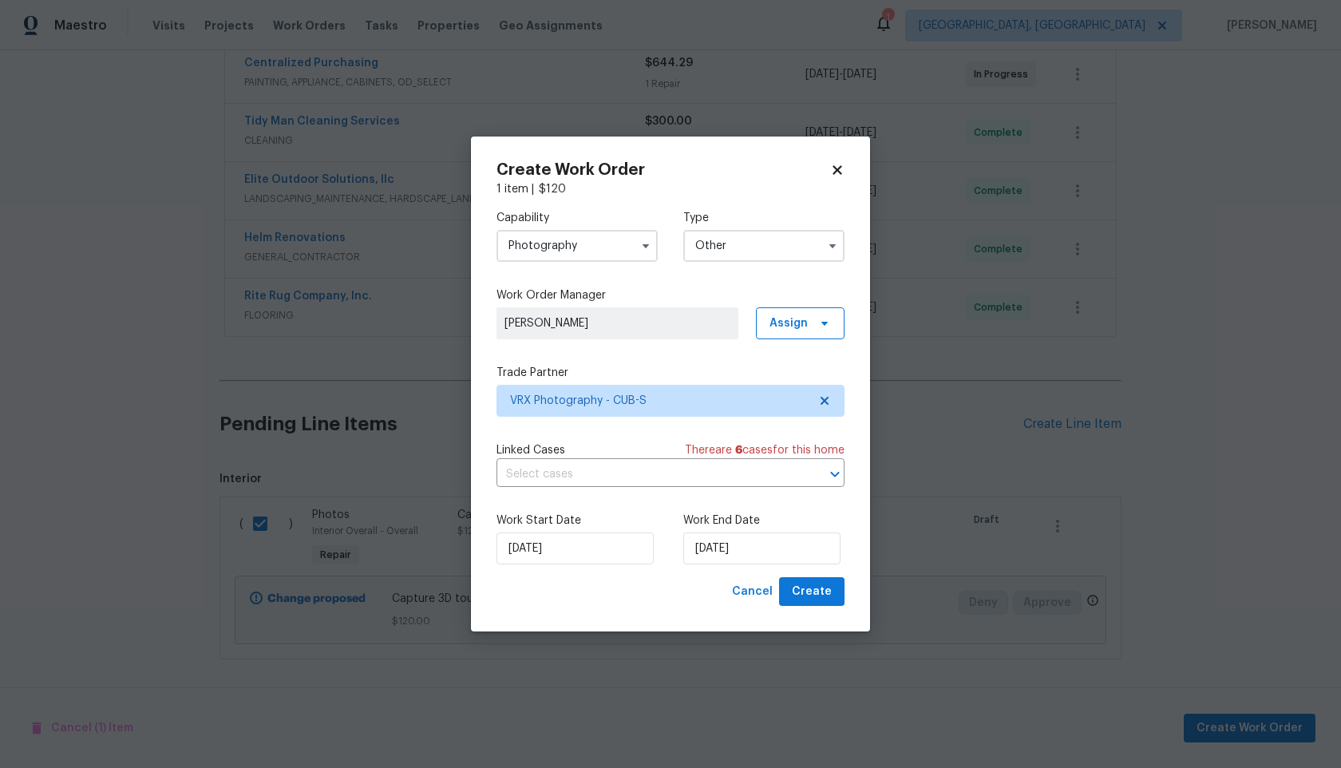
click at [821, 577] on div "Work Start Date 25/09/2025 Work End Date 26/09/2025" at bounding box center [670, 538] width 348 height 77
click at [821, 592] on span "Create" at bounding box center [812, 592] width 40 height 20
checkbox input "false"
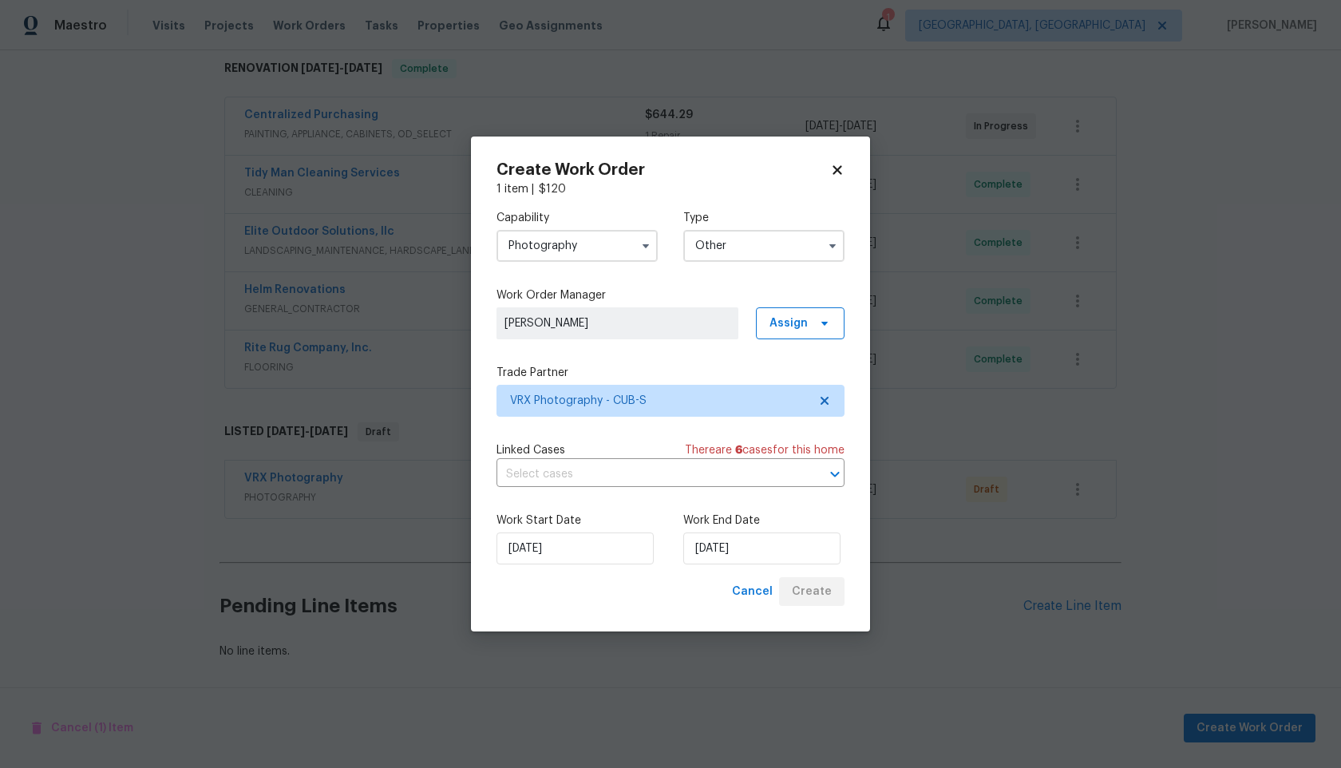
scroll to position [259, 0]
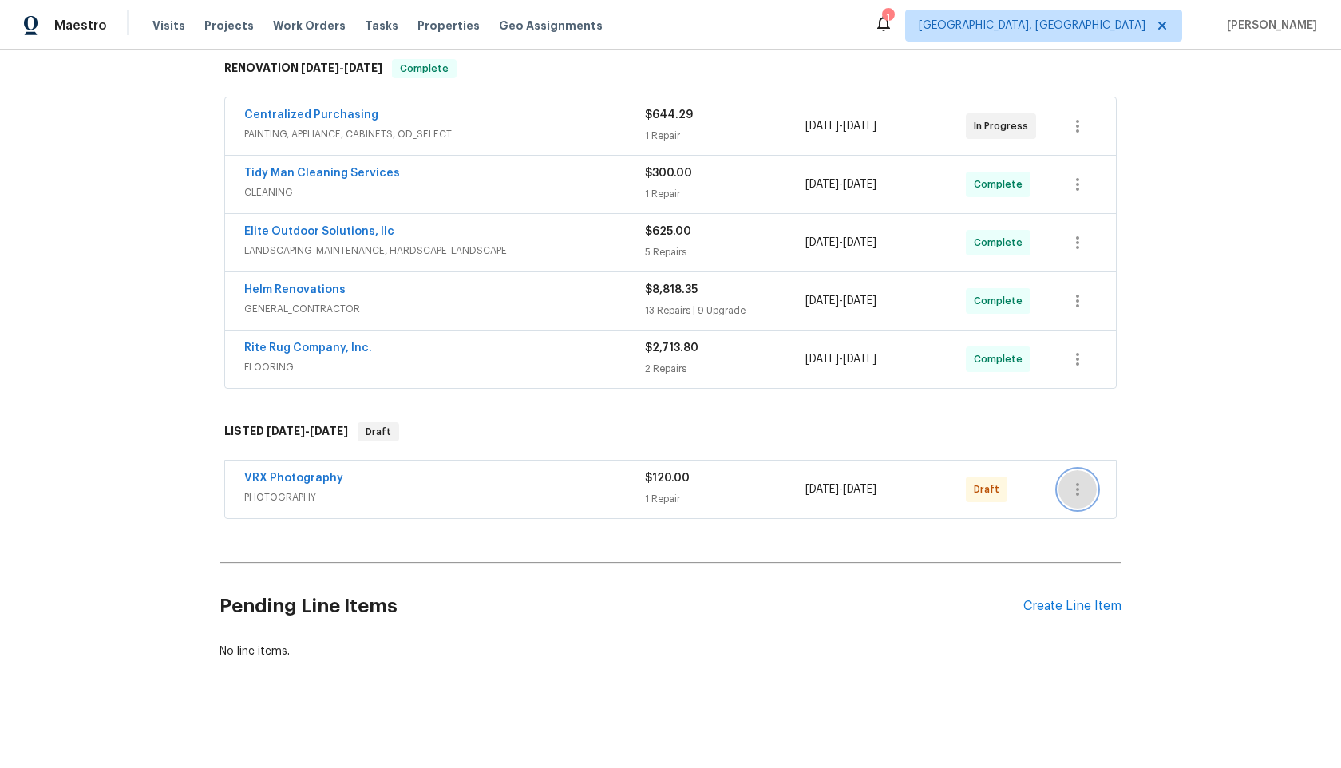
click at [1082, 491] on icon "button" at bounding box center [1077, 489] width 19 height 19
click at [1082, 491] on li "Send to Vendor" at bounding box center [1144, 490] width 172 height 26
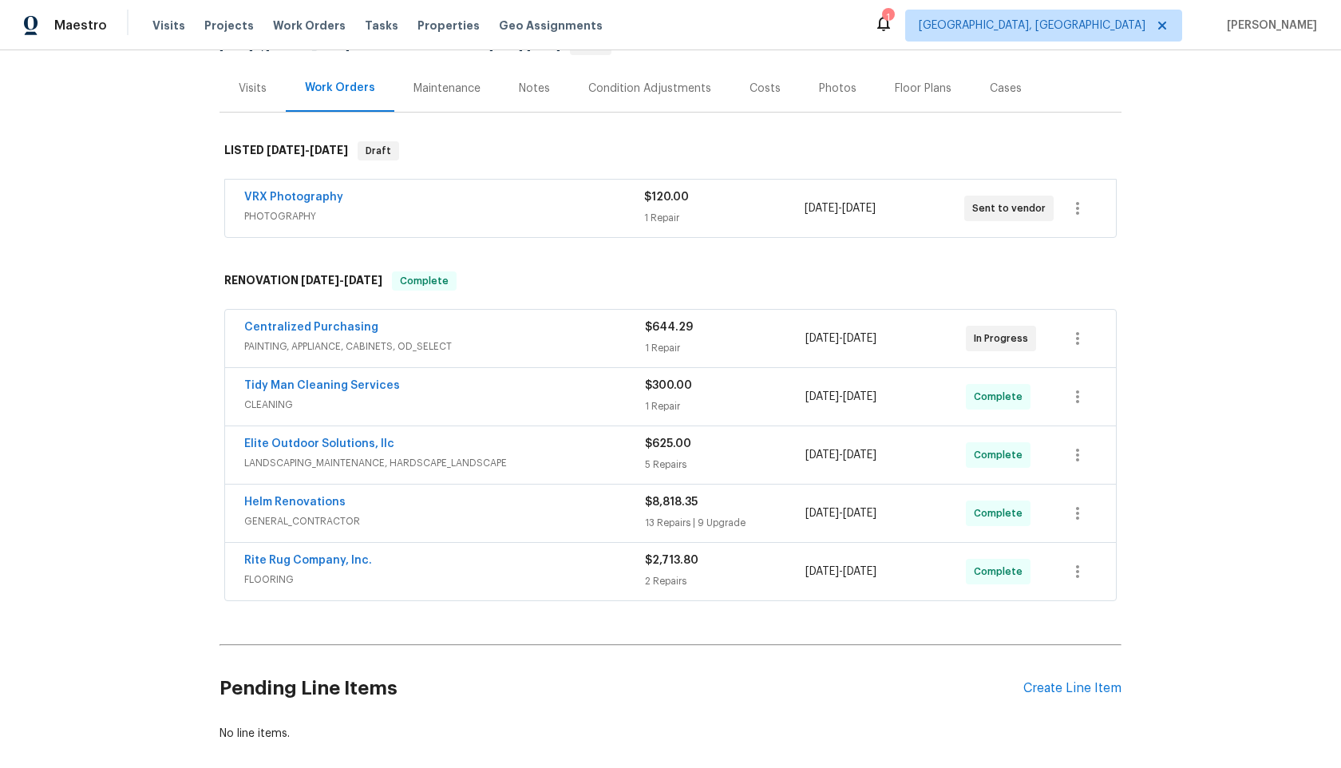
scroll to position [126, 0]
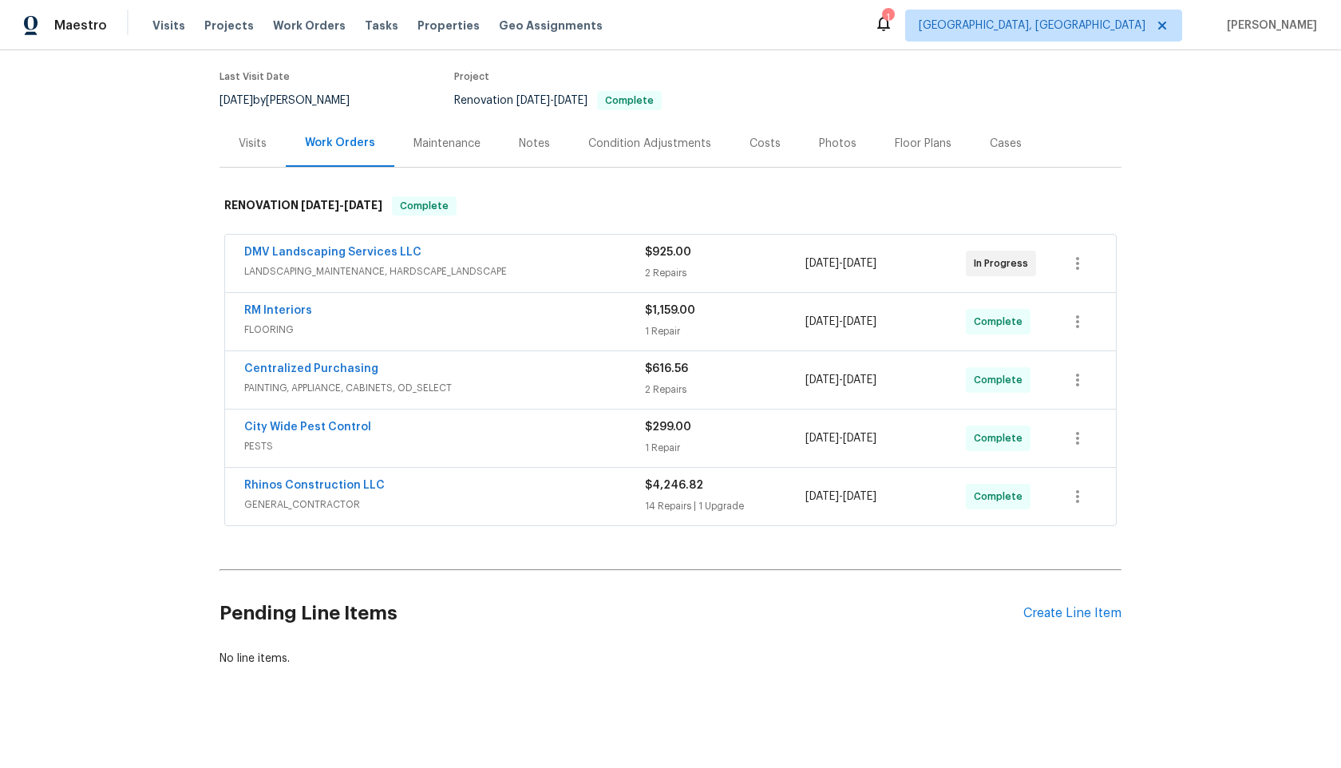
scroll to position [129, 0]
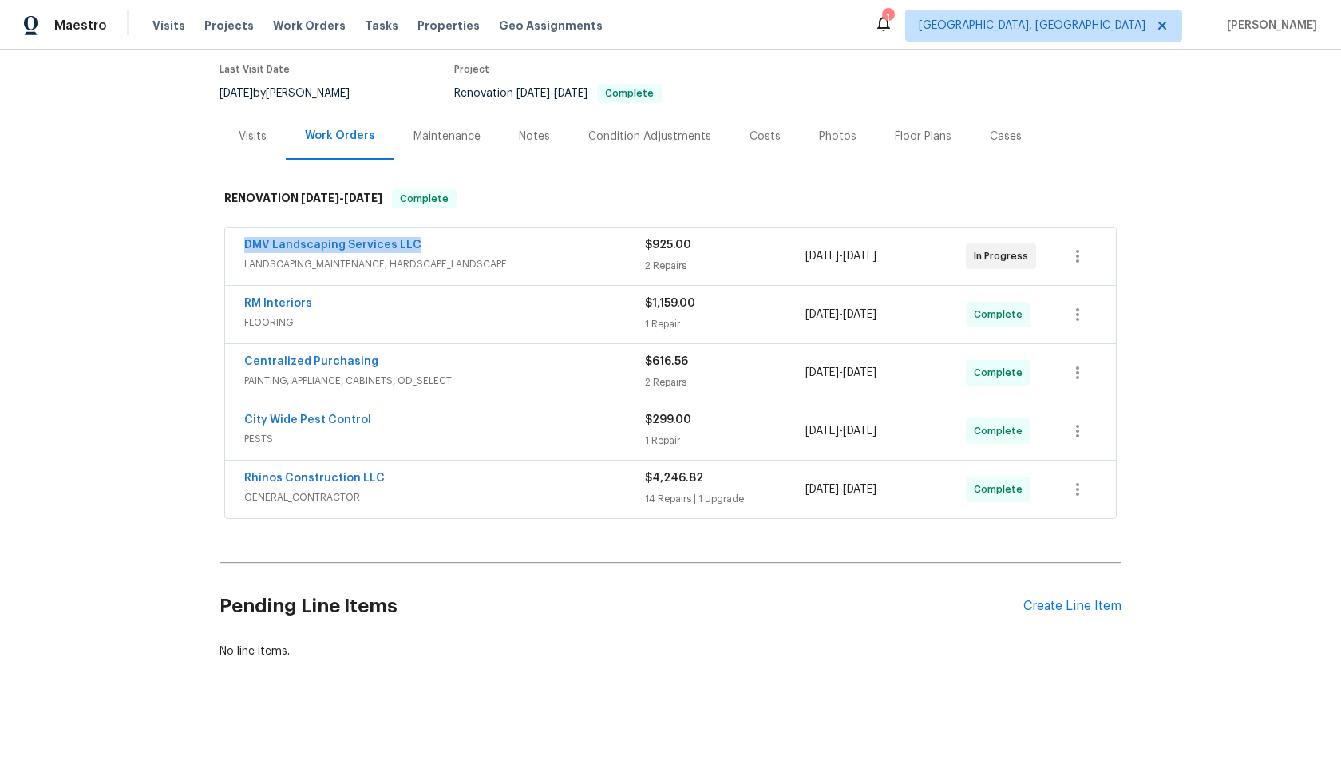
drag, startPoint x: 417, startPoint y: 246, endPoint x: 180, endPoint y: 245, distance: 236.3
click at [180, 245] on div "Back to all projects 3318 W White Canyon Rd, San Tan Valley, AZ 85144 4 Beds | …" at bounding box center [670, 409] width 1341 height 718
copy link "DMV Landscaping Services LLC"
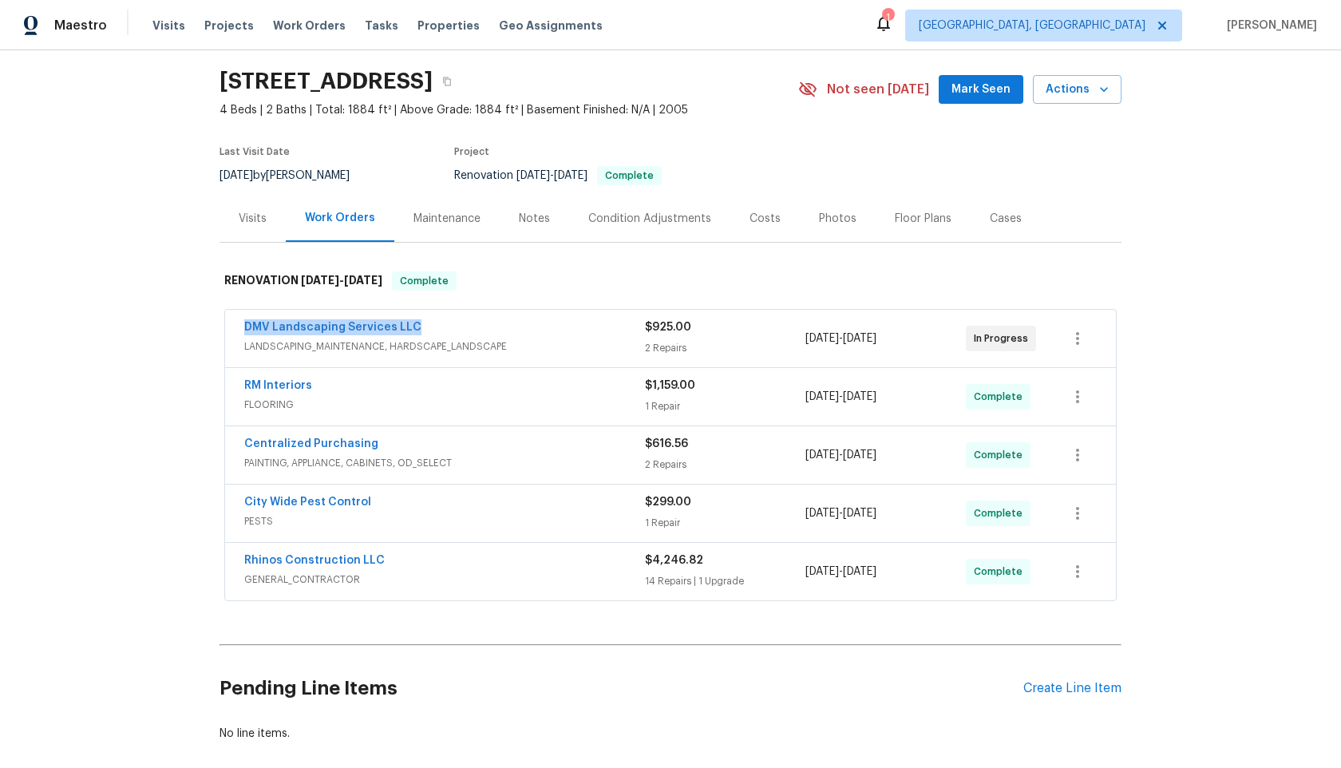
scroll to position [0, 0]
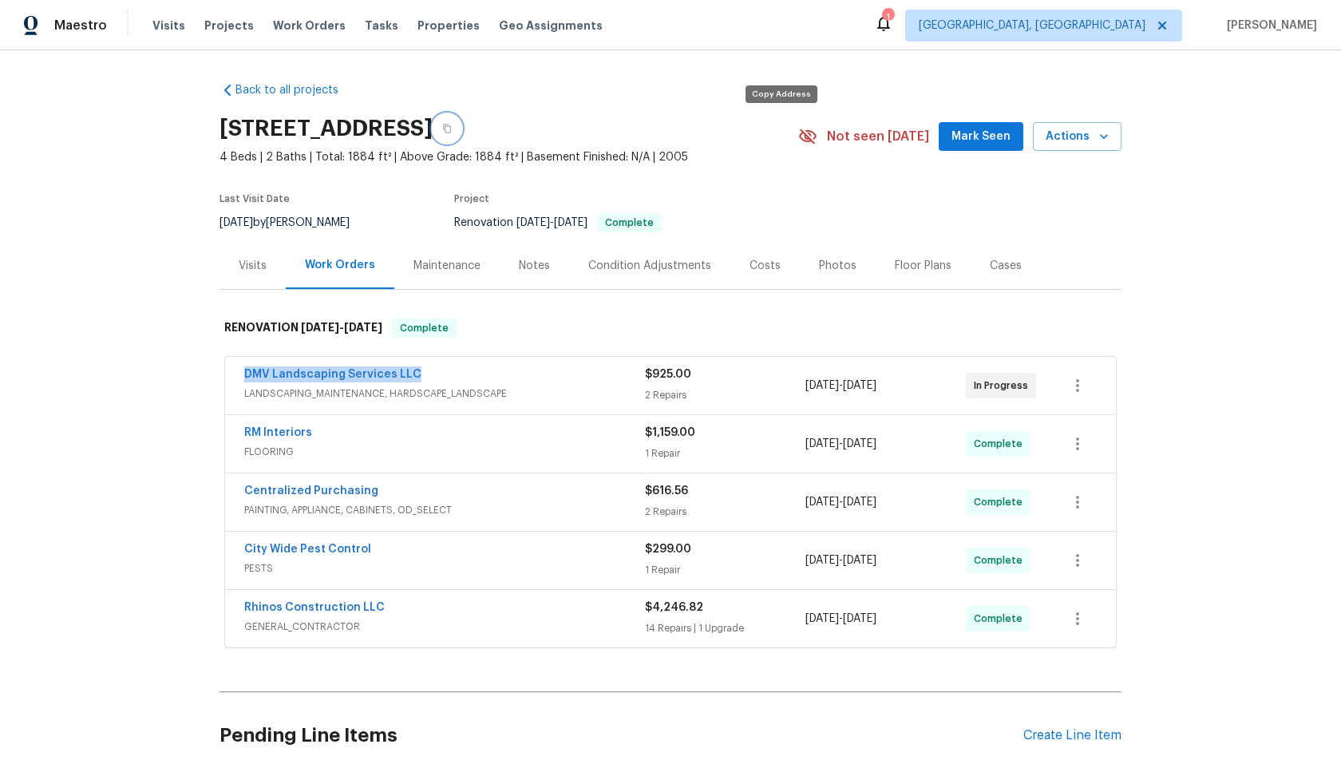
click at [452, 129] on icon "button" at bounding box center [447, 129] width 10 height 10
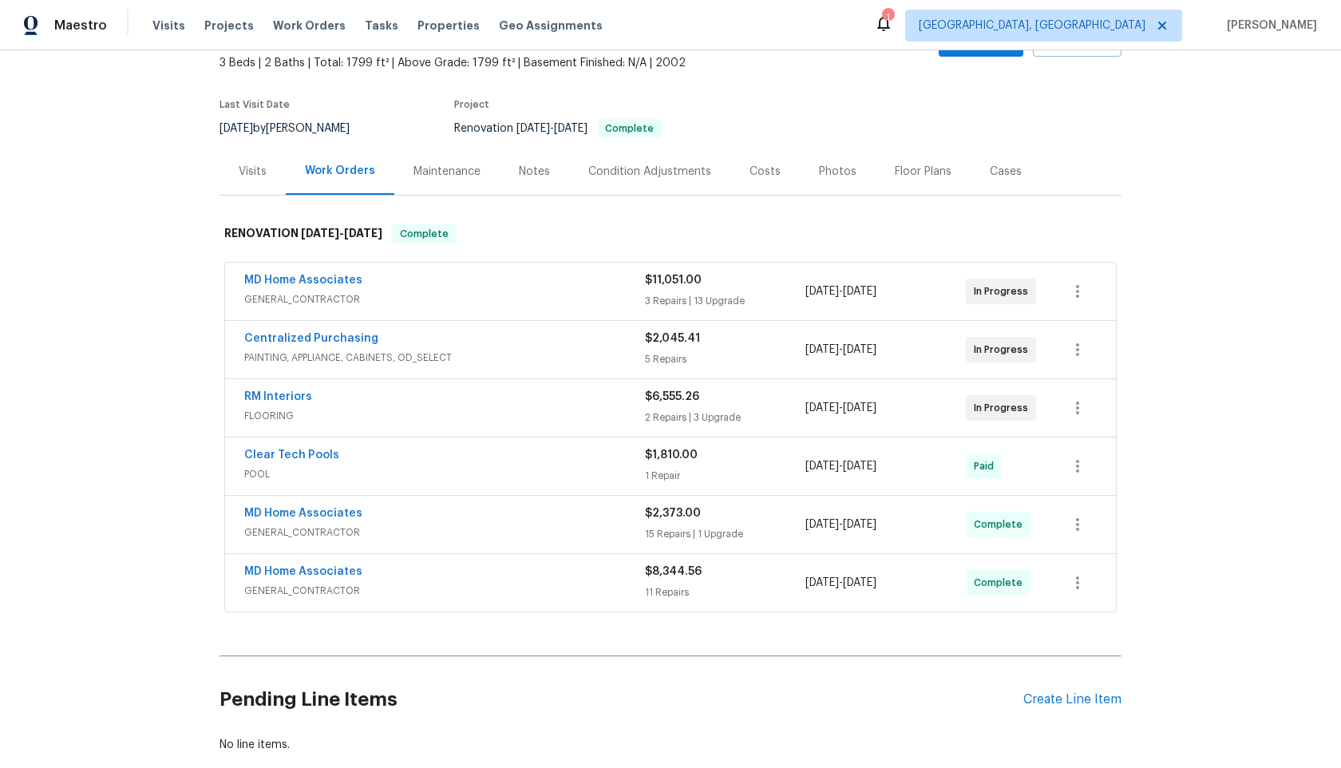
scroll to position [93, 0]
drag, startPoint x: 359, startPoint y: 278, endPoint x: 224, endPoint y: 278, distance: 134.9
click at [225, 278] on div "MD Home Associates GENERAL_CONTRACTOR $11,051.00 3 Repairs | 13 Upgrade 9/9/202…" at bounding box center [670, 291] width 891 height 57
copy link "MD Home Associates"
drag, startPoint x: 371, startPoint y: 338, endPoint x: 230, endPoint y: 339, distance: 141.3
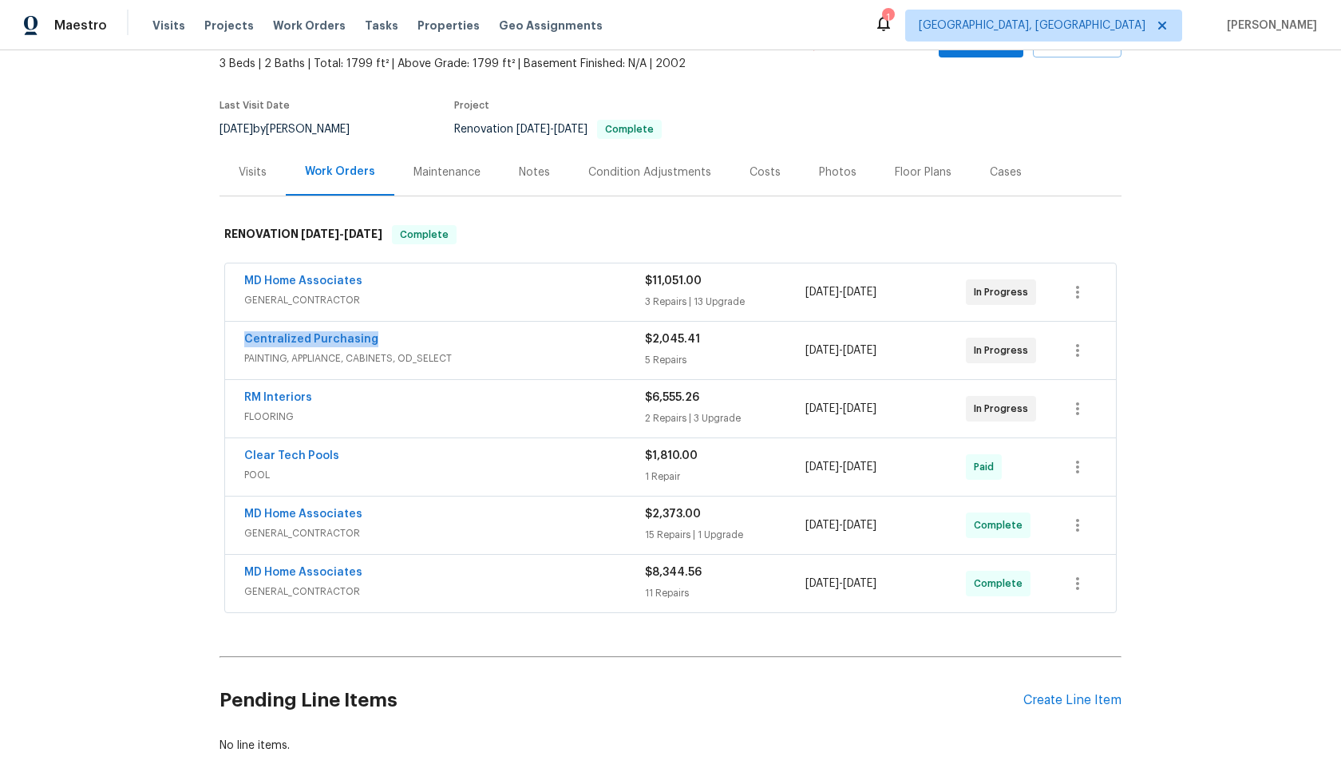
click at [230, 339] on div "Centralized Purchasing PAINTING, APPLIANCE, CABINETS, OD_SELECT $2,045.41 5 Rep…" at bounding box center [670, 350] width 891 height 57
copy link "Centralized Purchasing"
drag, startPoint x: 312, startPoint y: 398, endPoint x: 245, endPoint y: 398, distance: 67.1
click at [245, 398] on div "RM Interiors" at bounding box center [444, 399] width 401 height 19
copy link "RM Interiors"
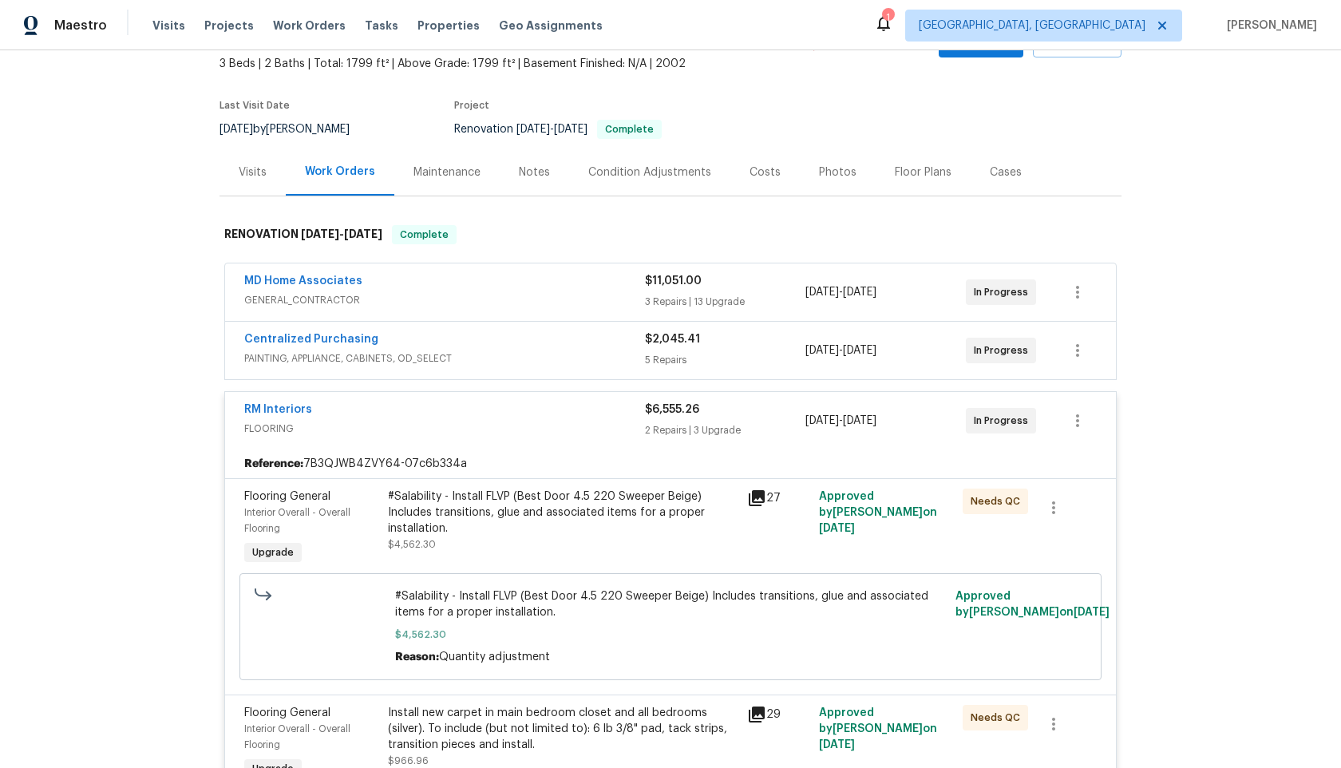
click at [524, 421] on span "FLOORING" at bounding box center [444, 429] width 401 height 16
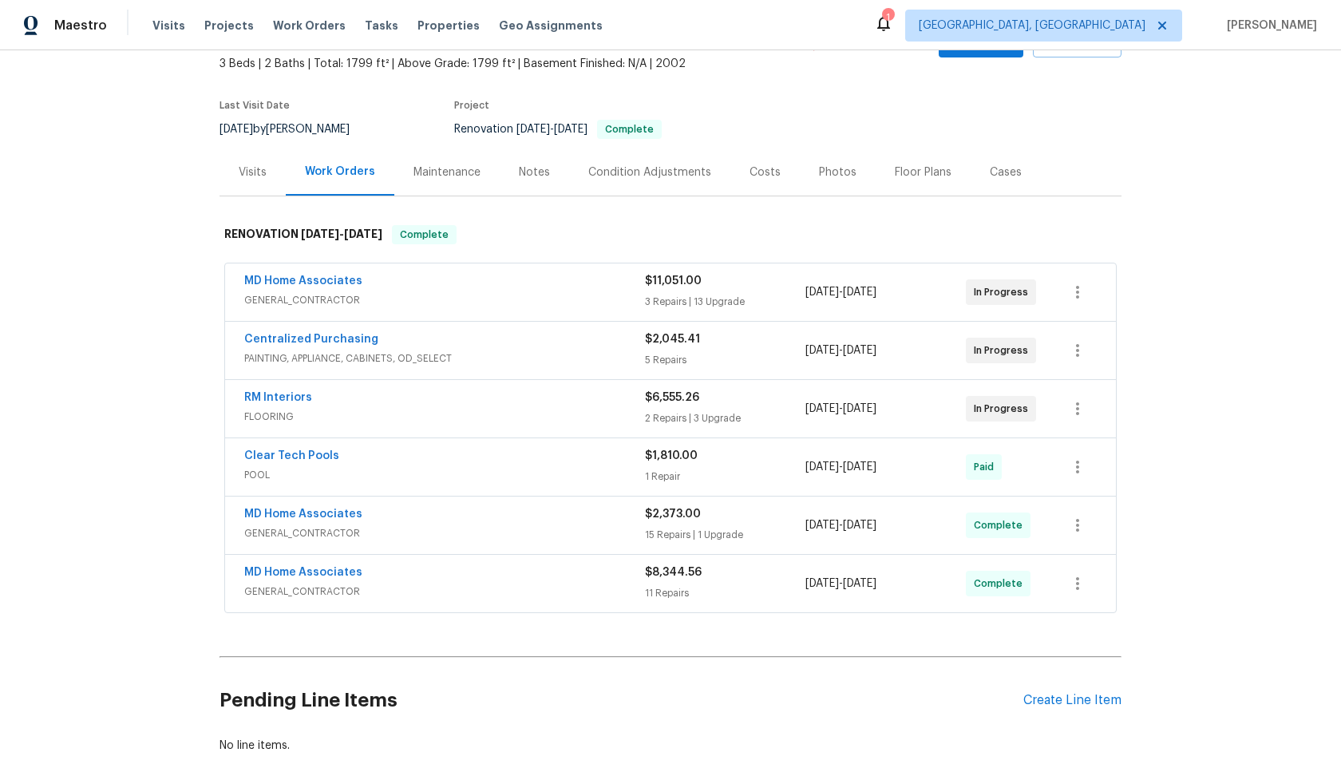
scroll to position [0, 0]
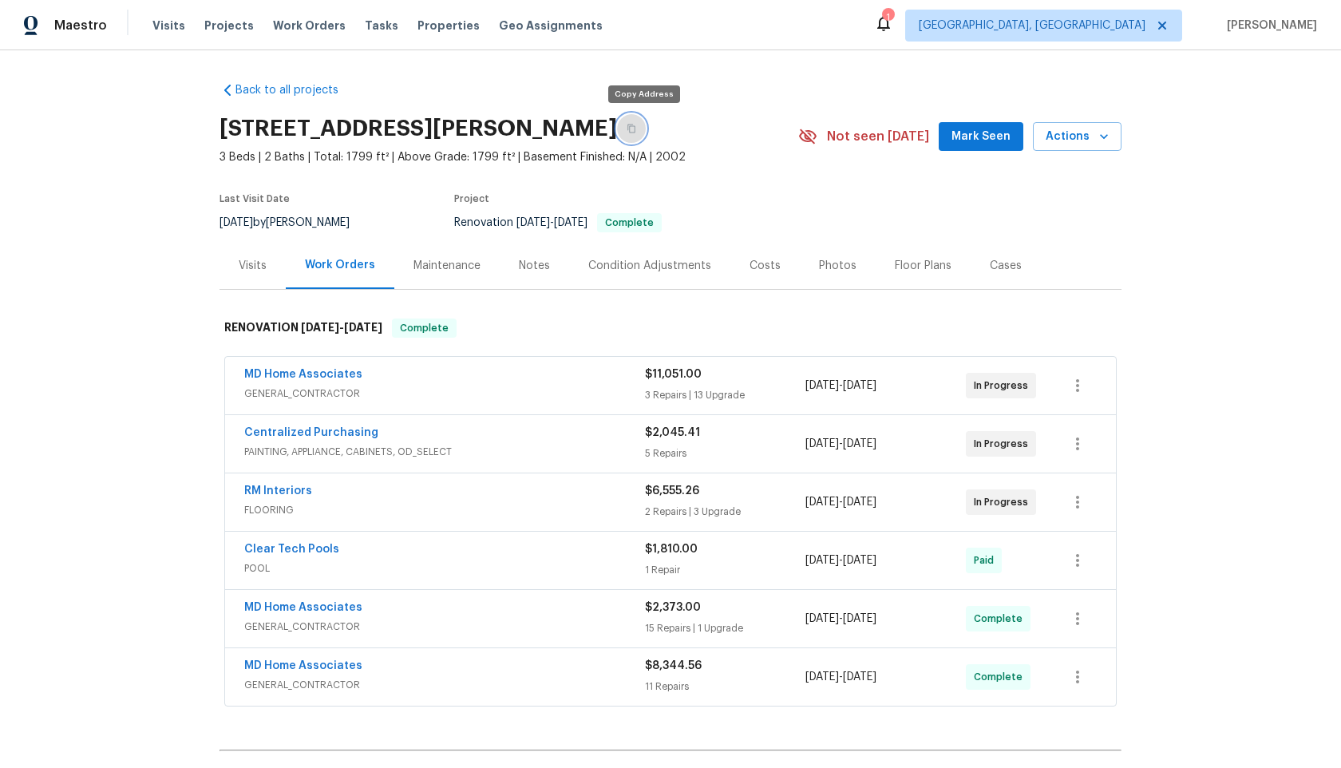
click at [636, 127] on icon "button" at bounding box center [632, 129] width 10 height 10
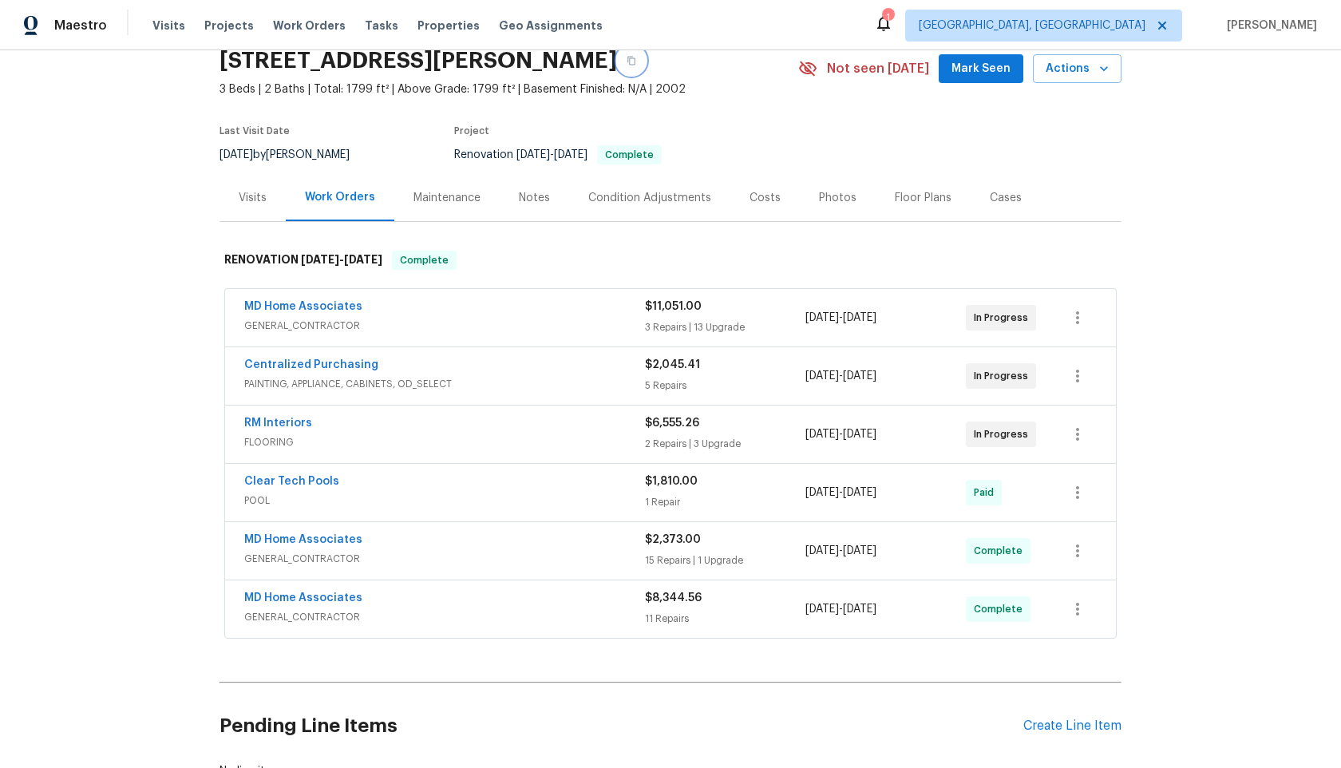
scroll to position [59, 0]
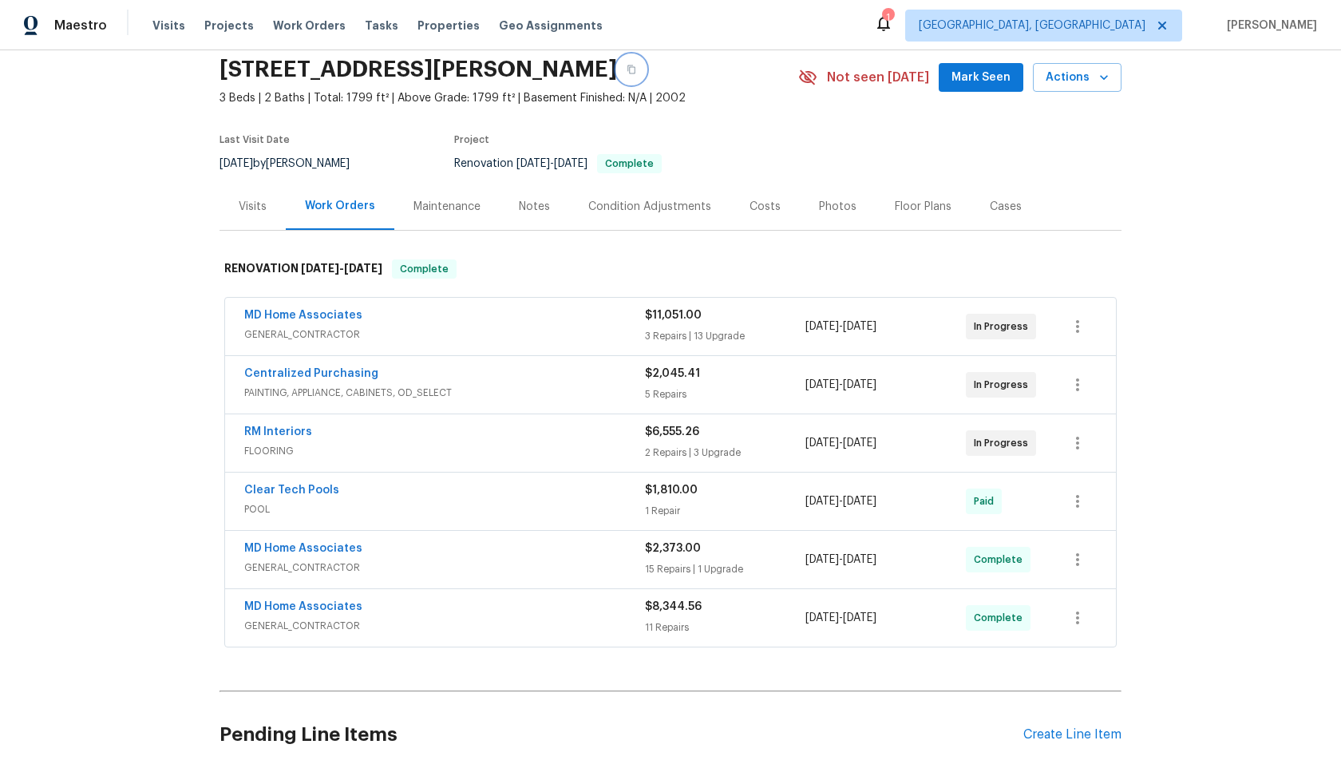
click at [646, 67] on button "button" at bounding box center [631, 69] width 29 height 29
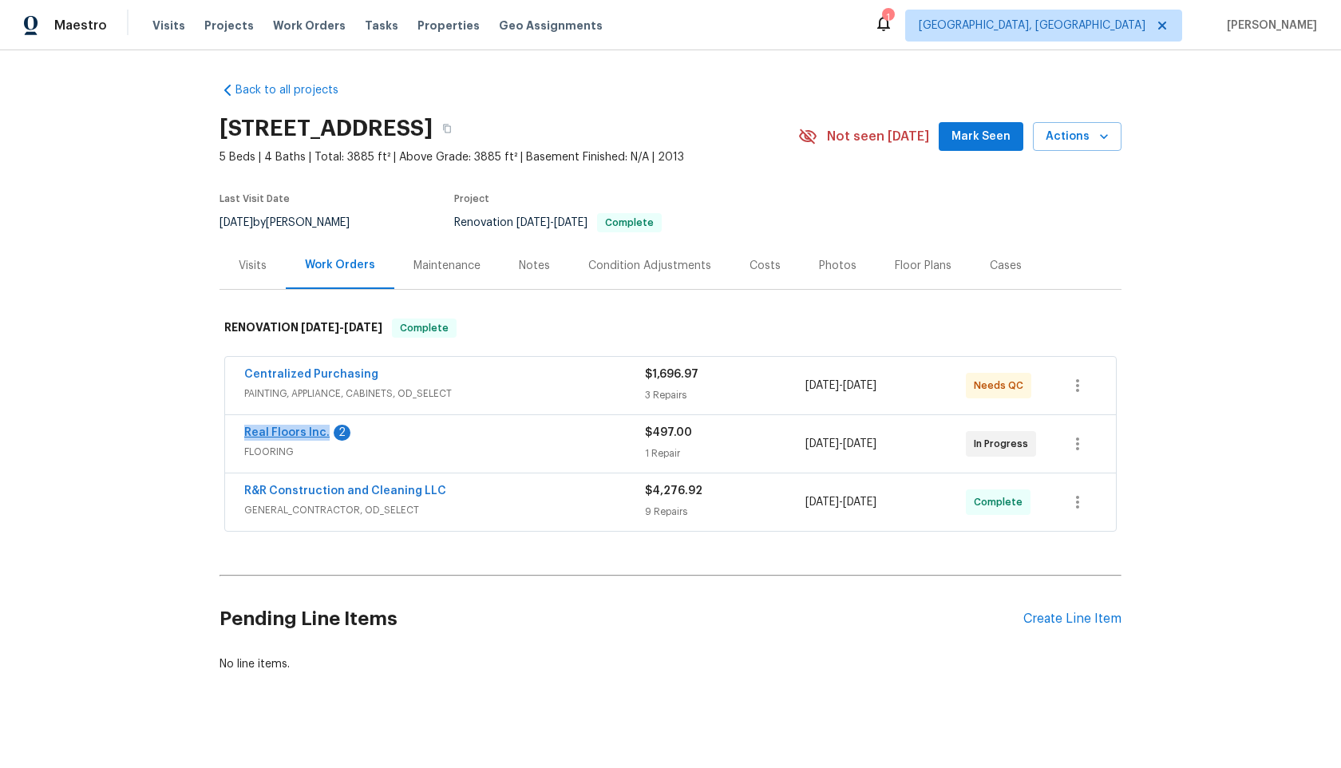
drag, startPoint x: 236, startPoint y: 429, endPoint x: 324, endPoint y: 430, distance: 87.8
click at [325, 430] on div "Real Floors Inc. 2 FLOORING $497.00 1 Repair [DATE] - [DATE] In Progress" at bounding box center [670, 443] width 891 height 57
copy link "Real Floors Inc."
click at [461, 129] on button "button" at bounding box center [447, 128] width 29 height 29
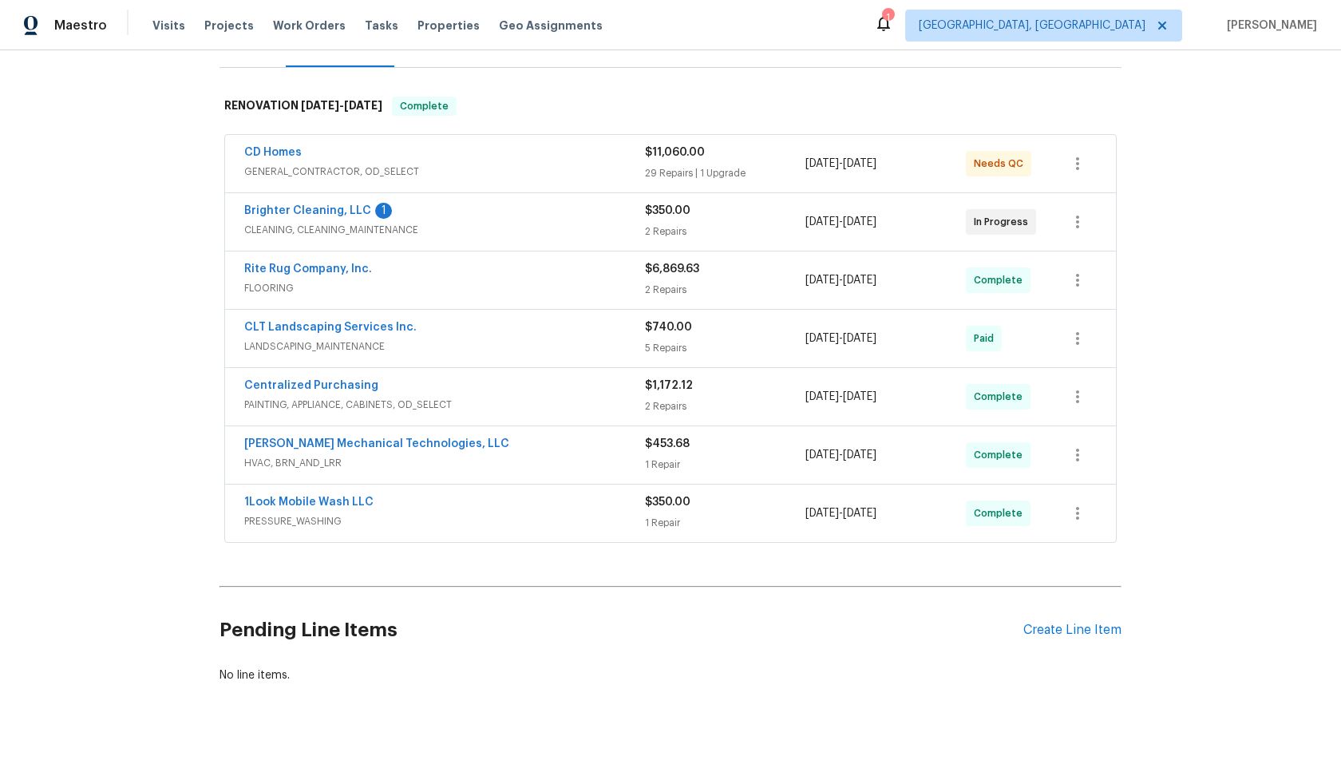
scroll to position [220, 0]
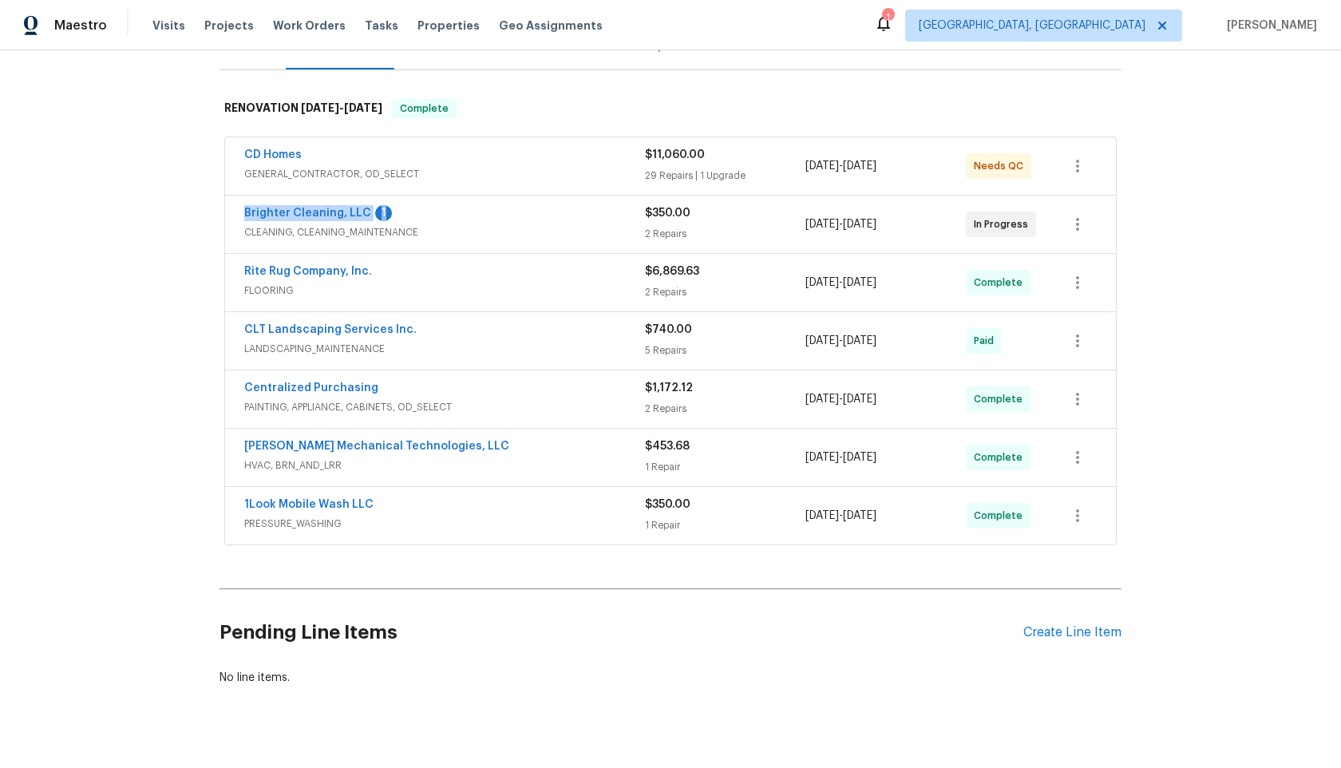
drag, startPoint x: 404, startPoint y: 212, endPoint x: 225, endPoint y: 212, distance: 178.8
click at [225, 212] on div "Brighter Cleaning, LLC 1 CLEANING, CLEANING_MAINTENANCE $350.00 2 Repairs [DATE…" at bounding box center [670, 224] width 891 height 57
copy div "Brighter Cleaning, LLC 1"
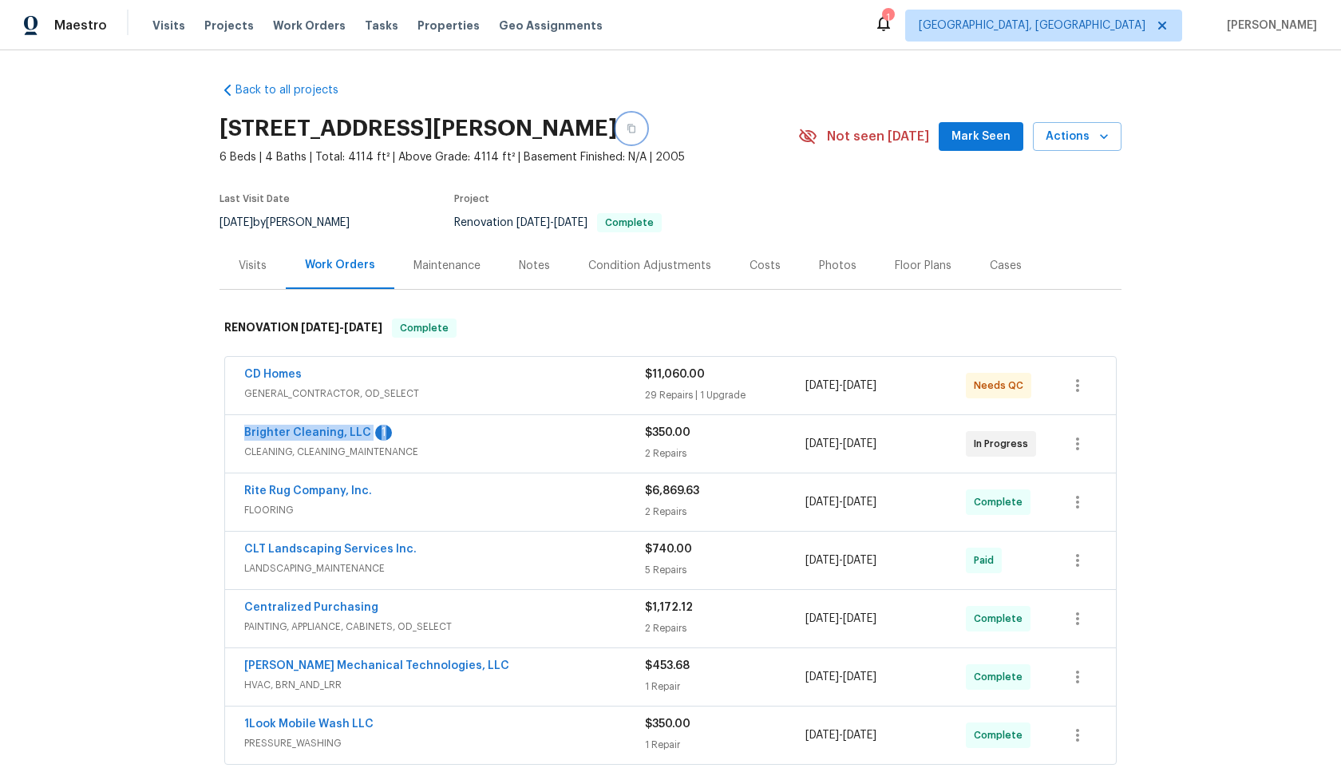
click at [627, 128] on icon "button" at bounding box center [632, 129] width 10 height 10
